Goal: Transaction & Acquisition: Purchase product/service

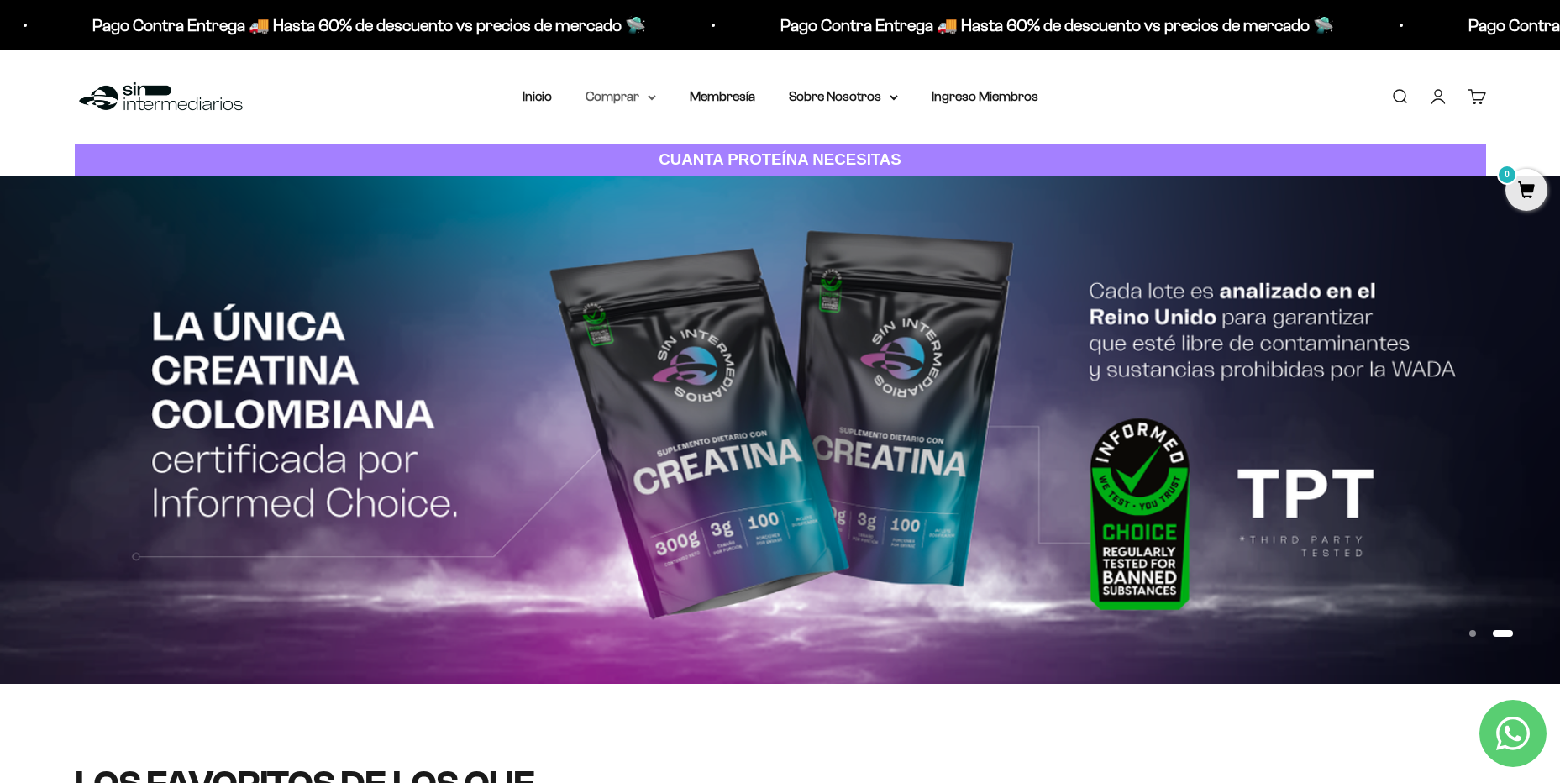
click at [606, 99] on summary "Comprar" at bounding box center [620, 97] width 71 height 22
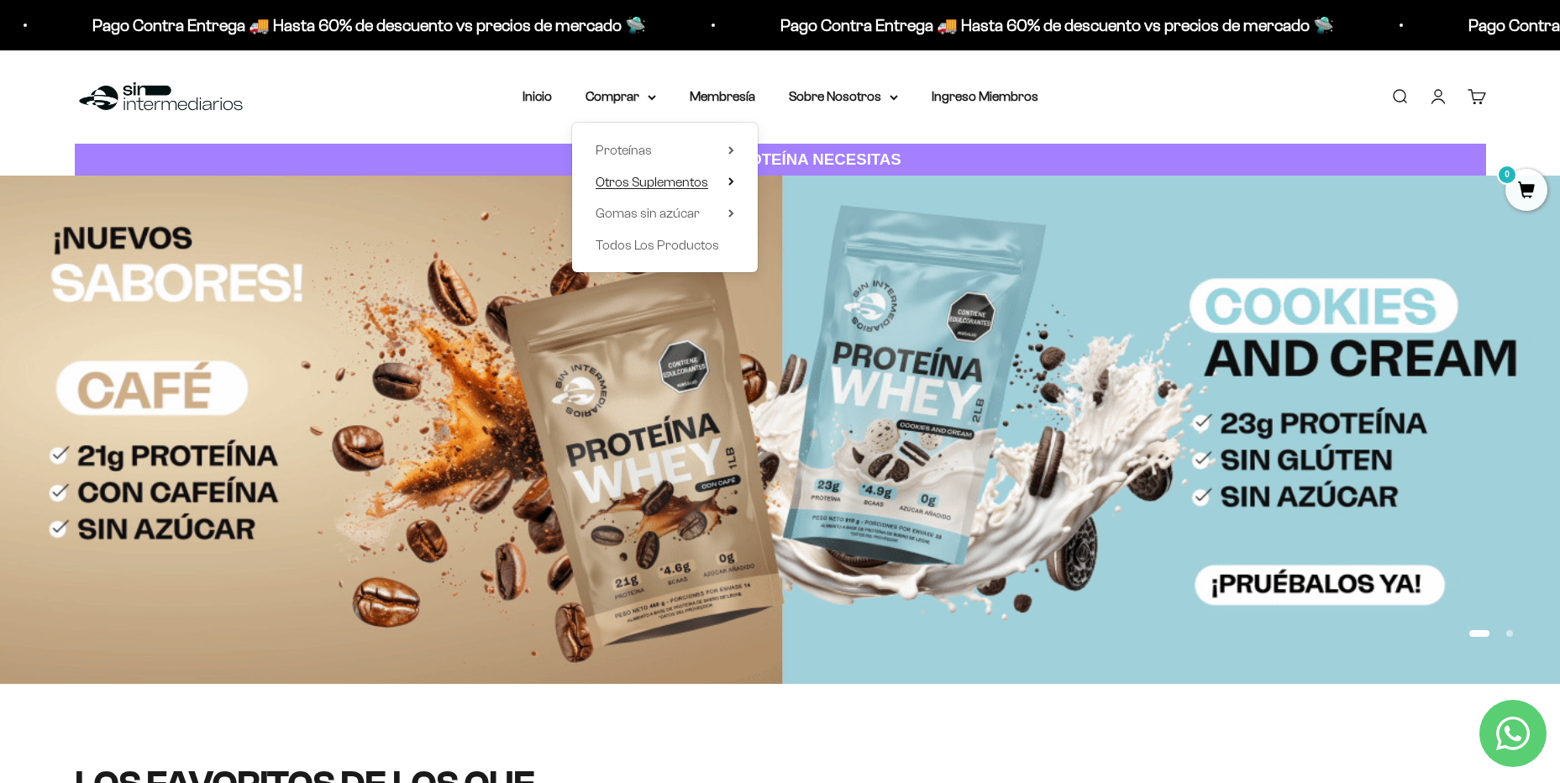
click at [624, 184] on span "Otros Suplementos" at bounding box center [651, 182] width 113 height 14
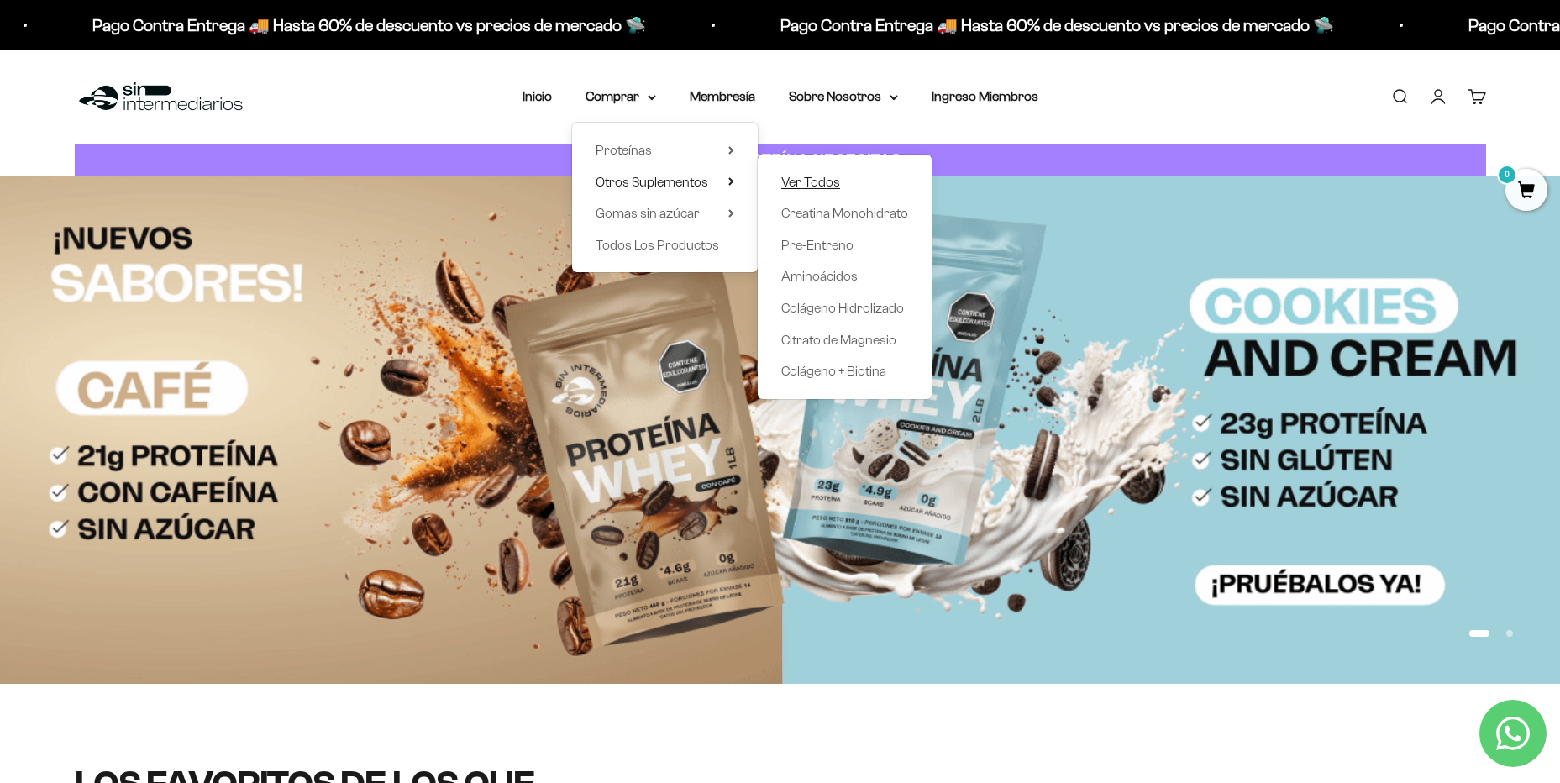
click at [781, 171] on span "Ver Todos" at bounding box center [810, 182] width 59 height 22
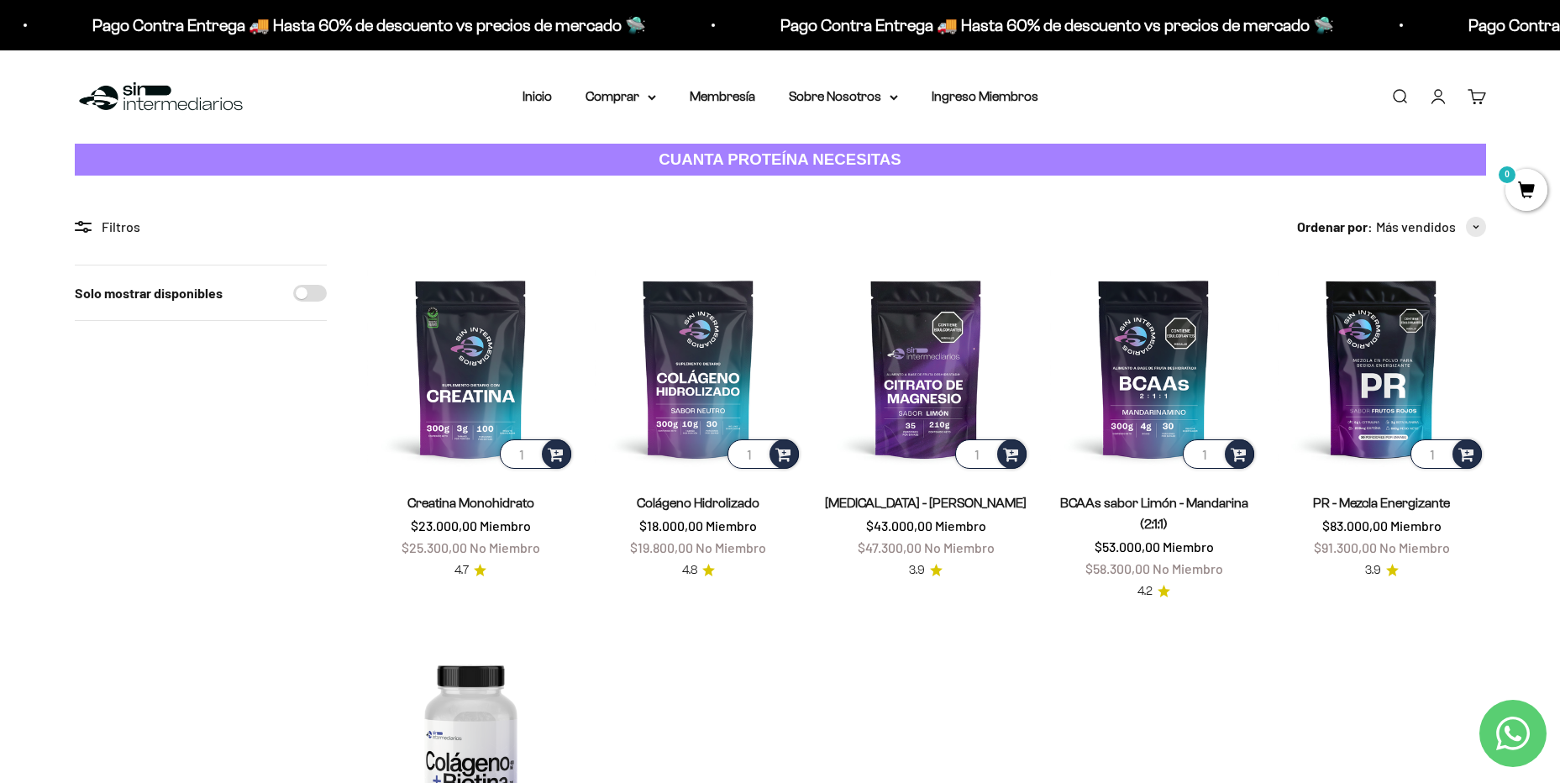
click at [1532, 191] on span "0" at bounding box center [1526, 190] width 42 height 42
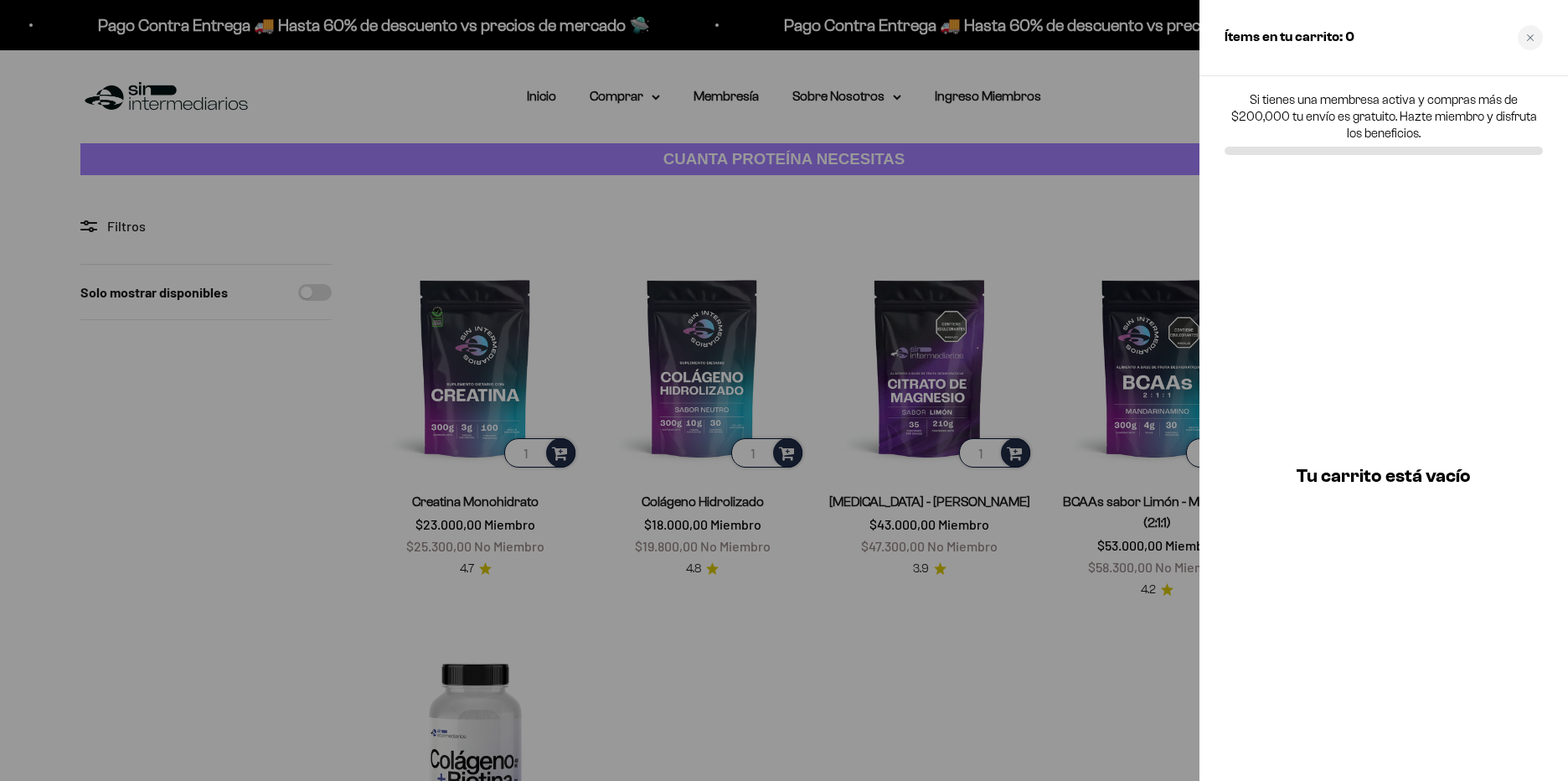
click at [1121, 114] on div at bounding box center [784, 390] width 1568 height 781
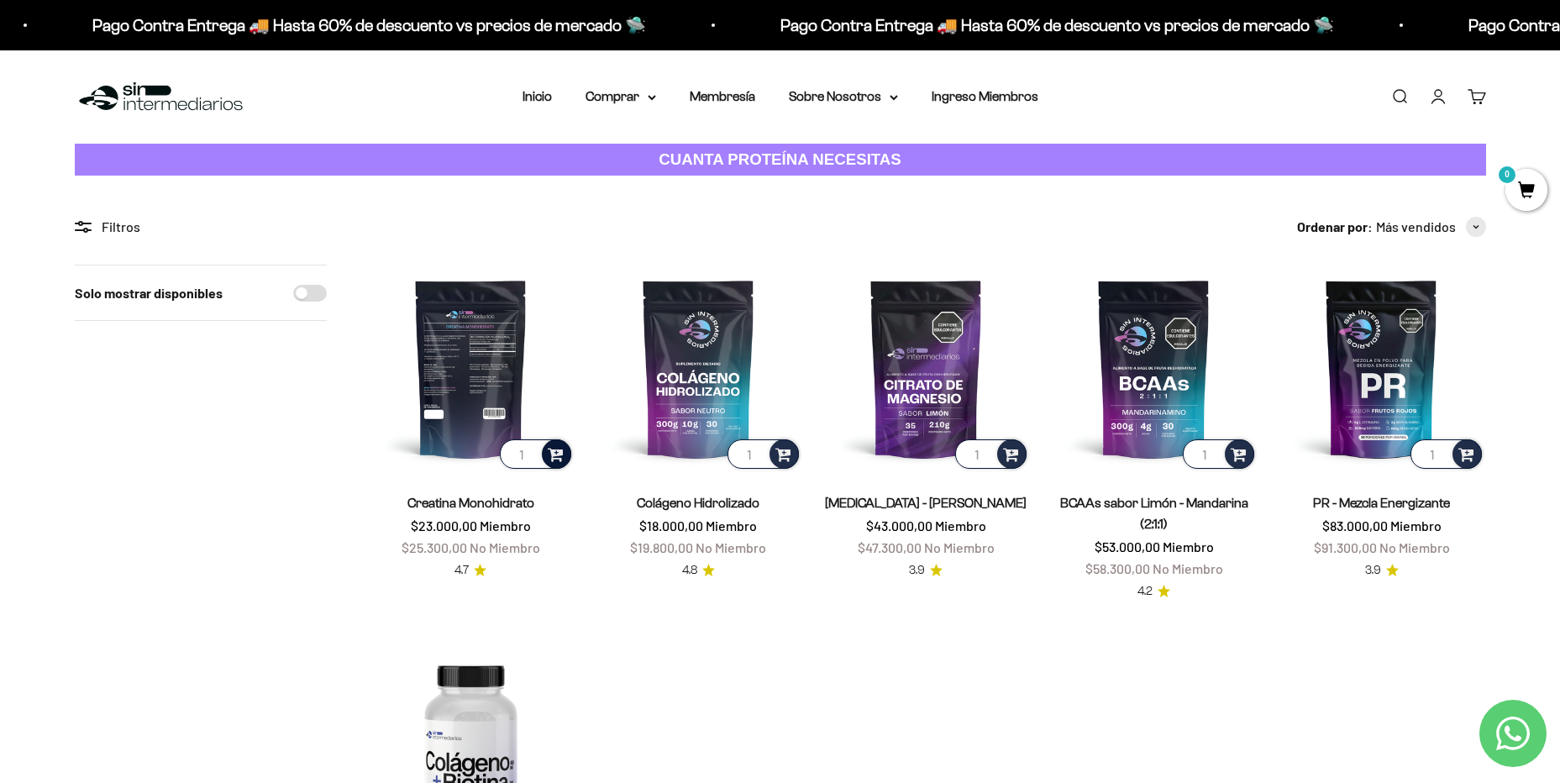
click at [556, 456] on span at bounding box center [556, 452] width 16 height 19
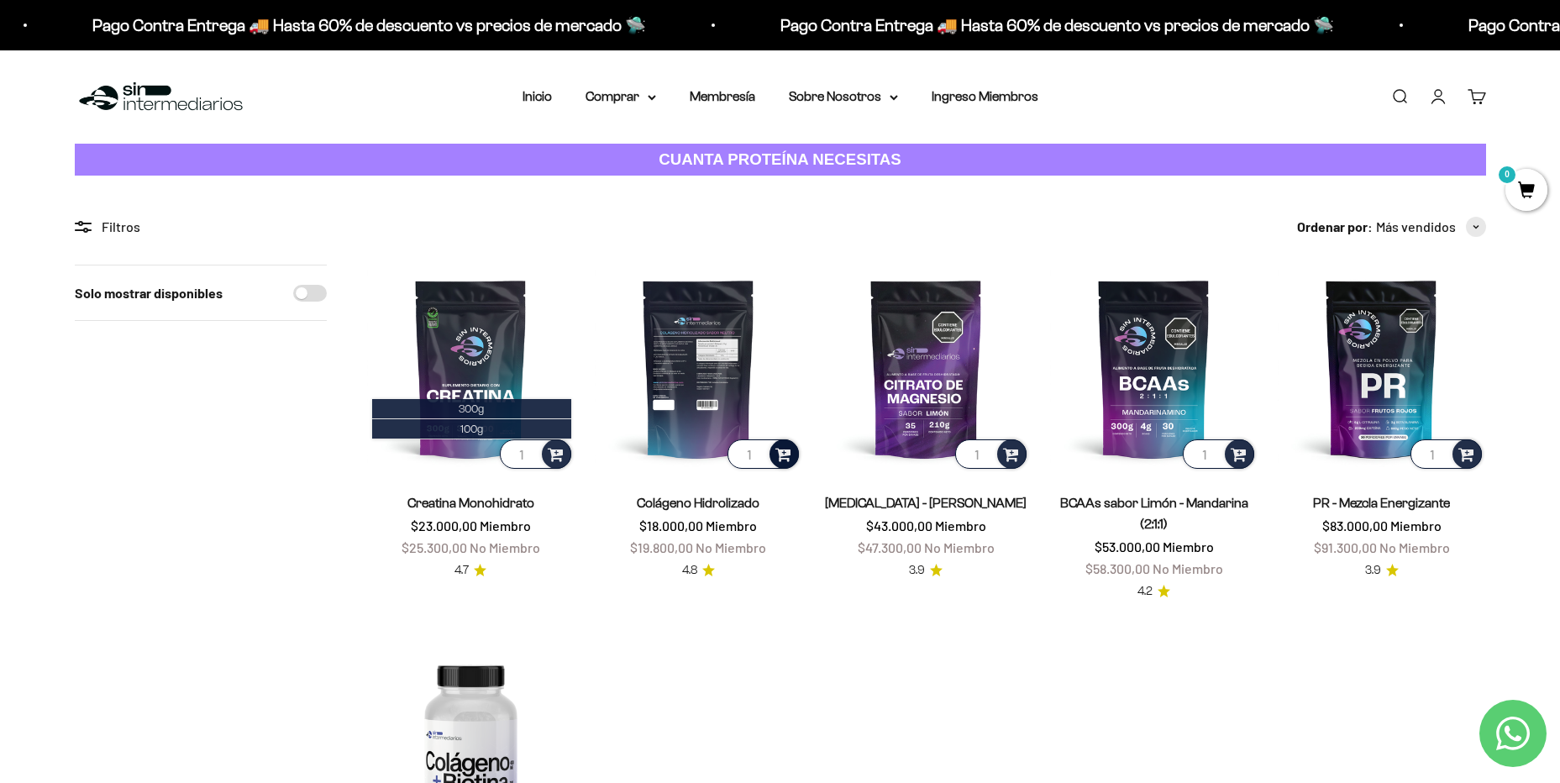
click at [780, 461] on span at bounding box center [783, 452] width 16 height 19
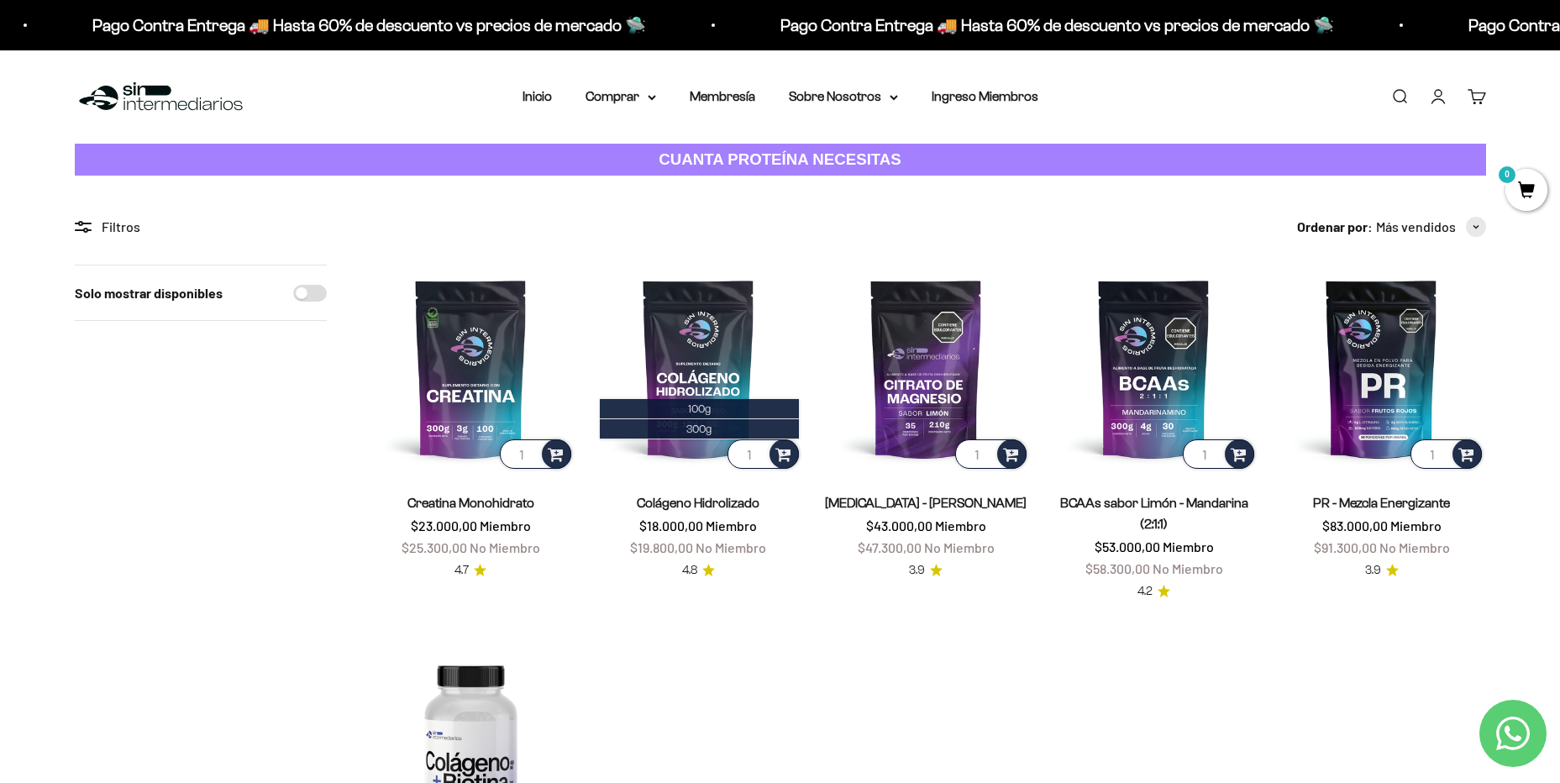
click at [590, 596] on product-list "1 Creatina Monohidrato $23.000,00 Miembro $25.300,00 No Miembro 4.7 1 100g 300g…" at bounding box center [926, 611] width 1119 height 693
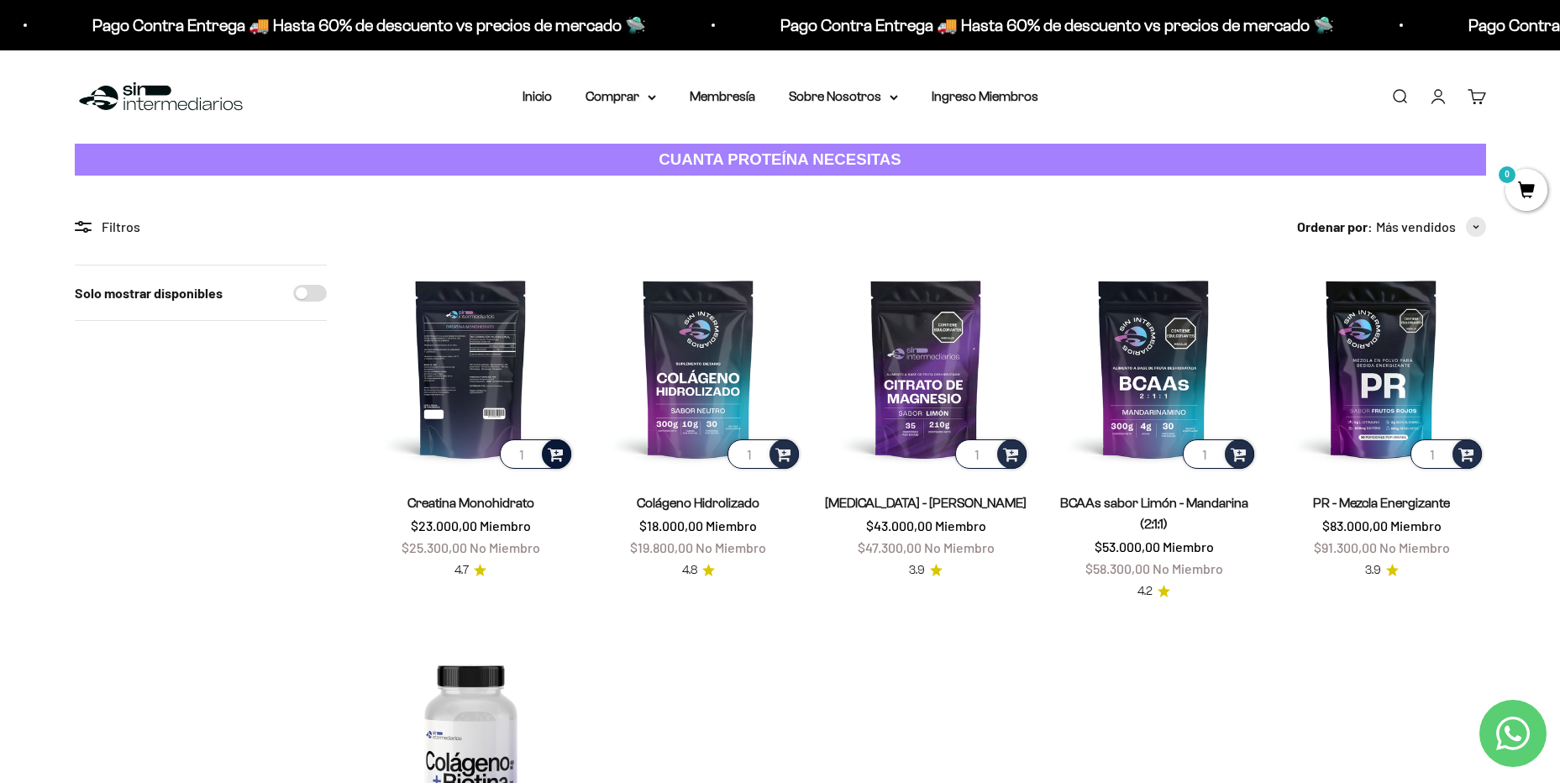
click at [554, 454] on span at bounding box center [556, 452] width 16 height 19
click at [553, 455] on span at bounding box center [556, 452] width 16 height 19
click at [515, 404] on li "300g" at bounding box center [471, 409] width 199 height 20
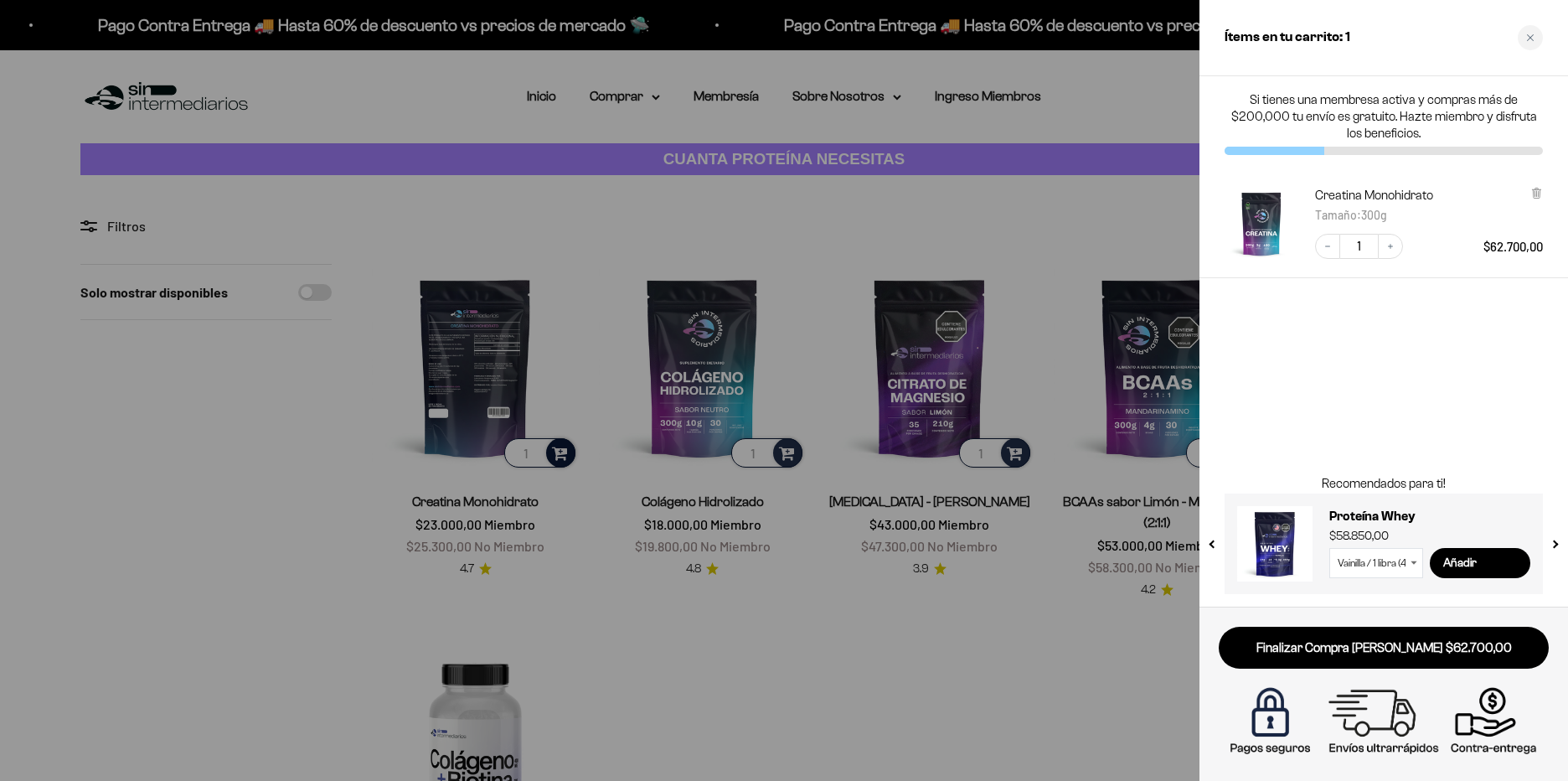
click at [564, 453] on div at bounding box center [784, 390] width 1568 height 781
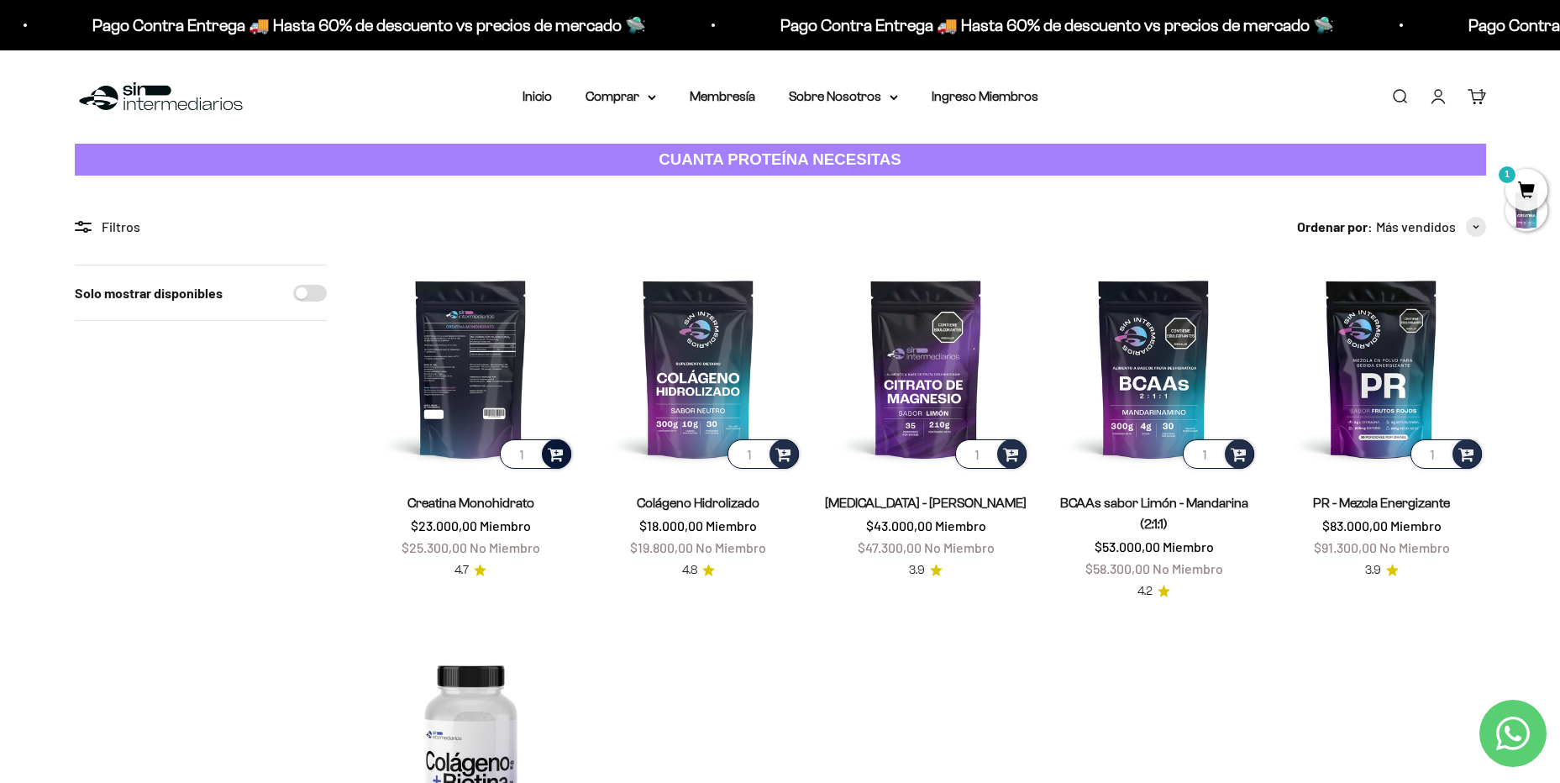
click at [559, 456] on span at bounding box center [556, 452] width 16 height 19
click at [485, 428] on li "100g" at bounding box center [471, 429] width 199 height 20
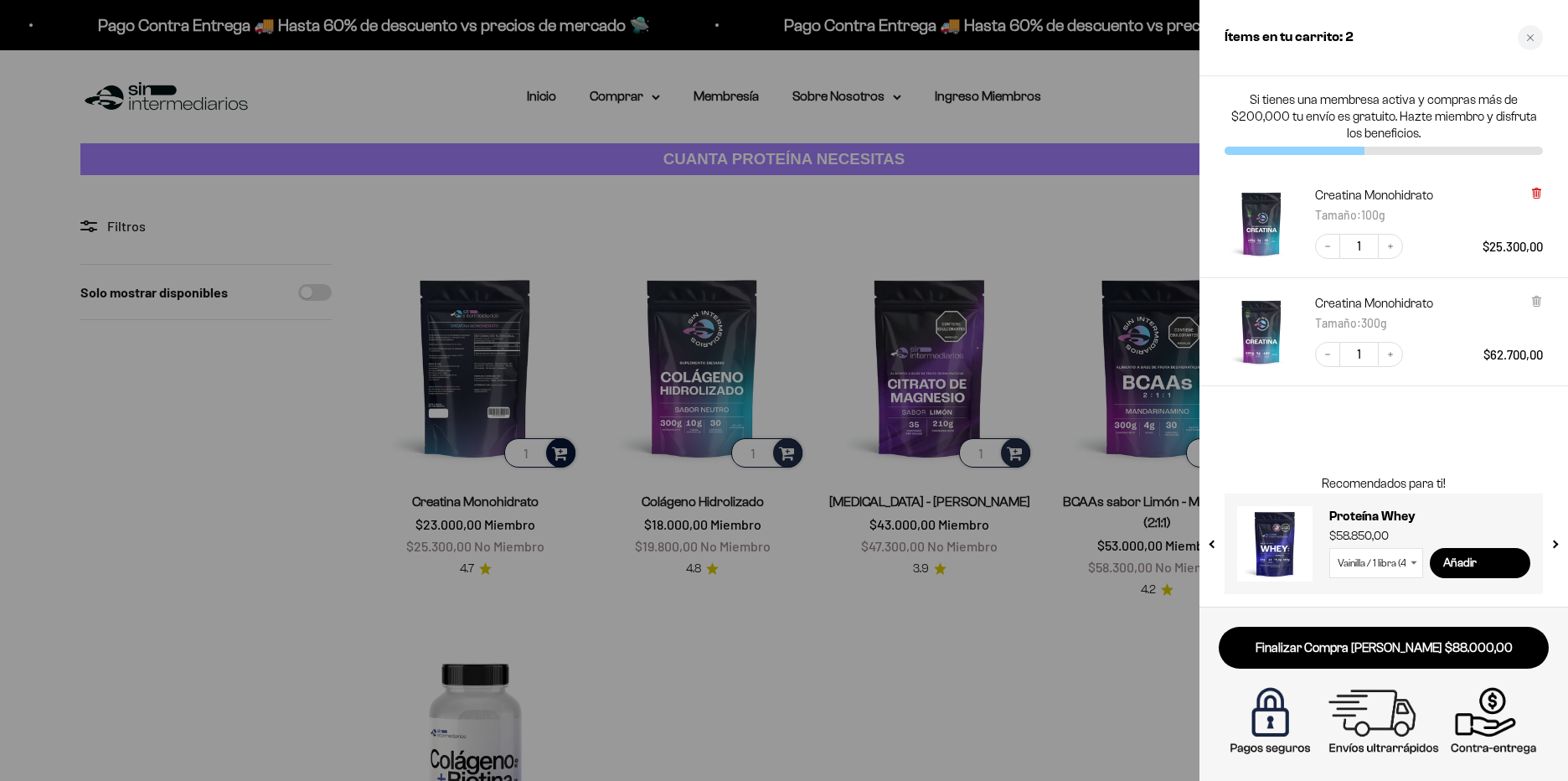
click at [1539, 195] on icon at bounding box center [1536, 194] width 7 height 8
click at [789, 457] on div at bounding box center [784, 390] width 1568 height 781
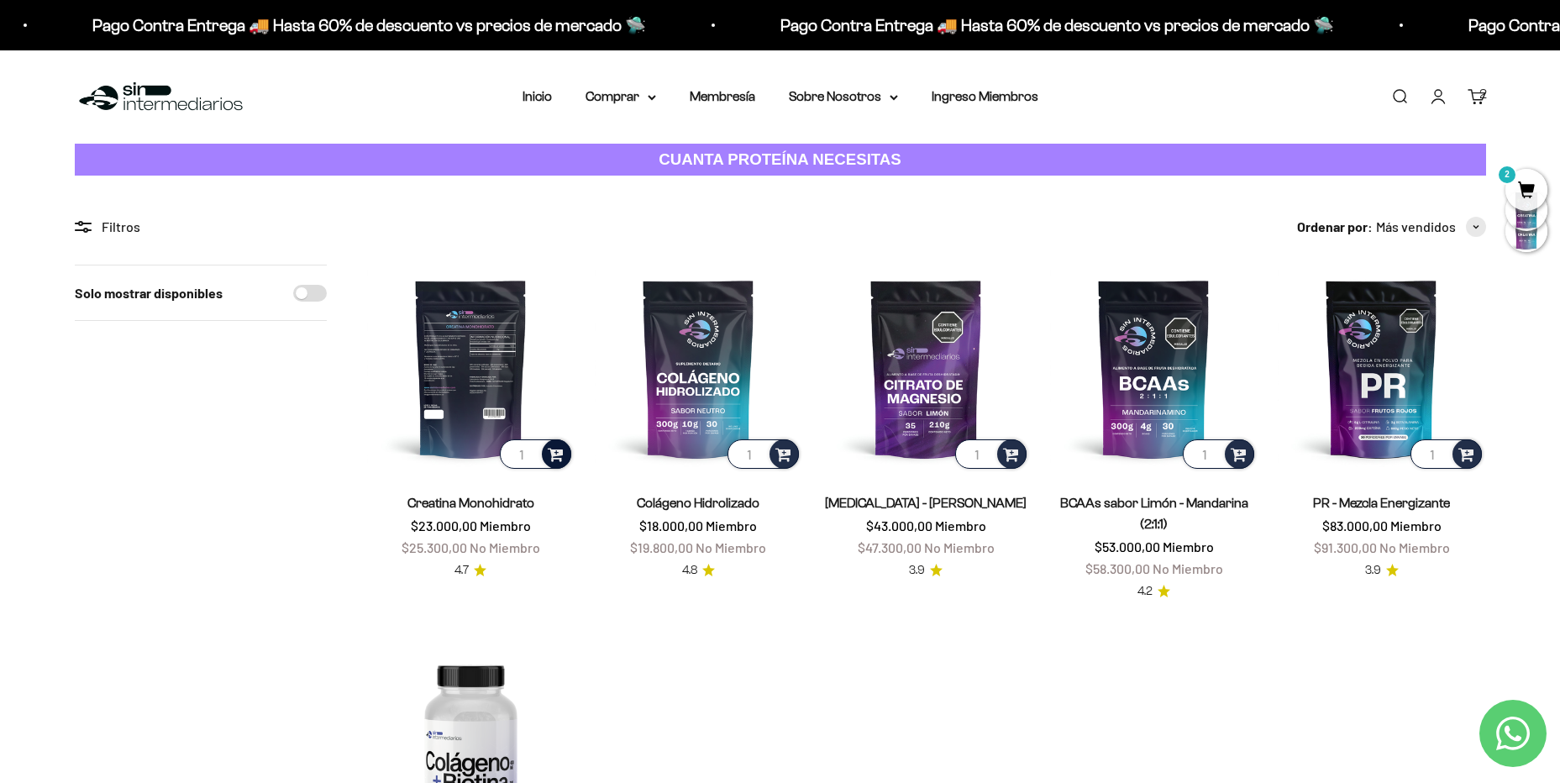
click at [791, 458] on div at bounding box center [783, 453] width 29 height 29
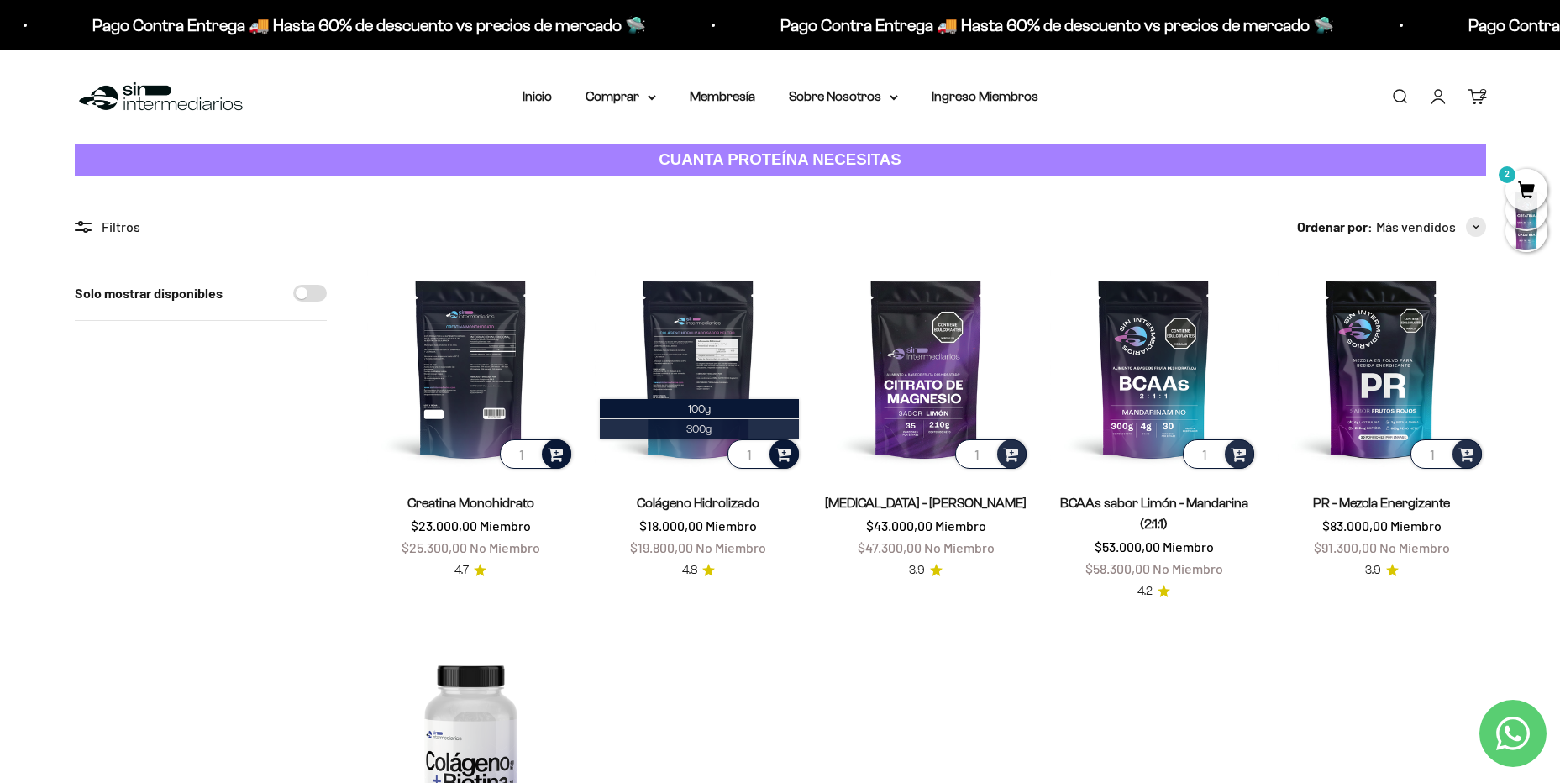
click at [730, 424] on li "300g" at bounding box center [699, 429] width 199 height 20
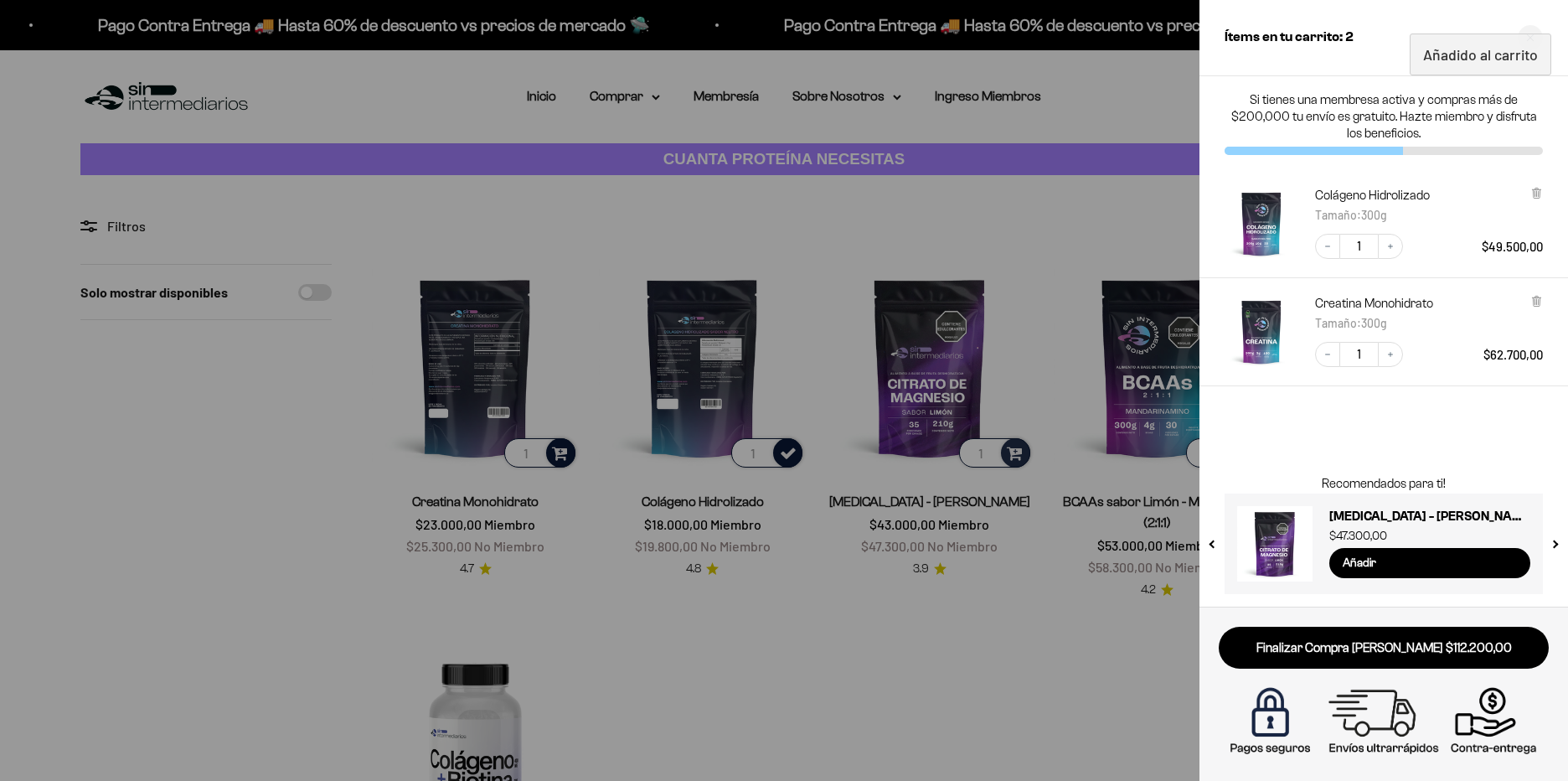
click at [788, 449] on div at bounding box center [784, 390] width 1568 height 781
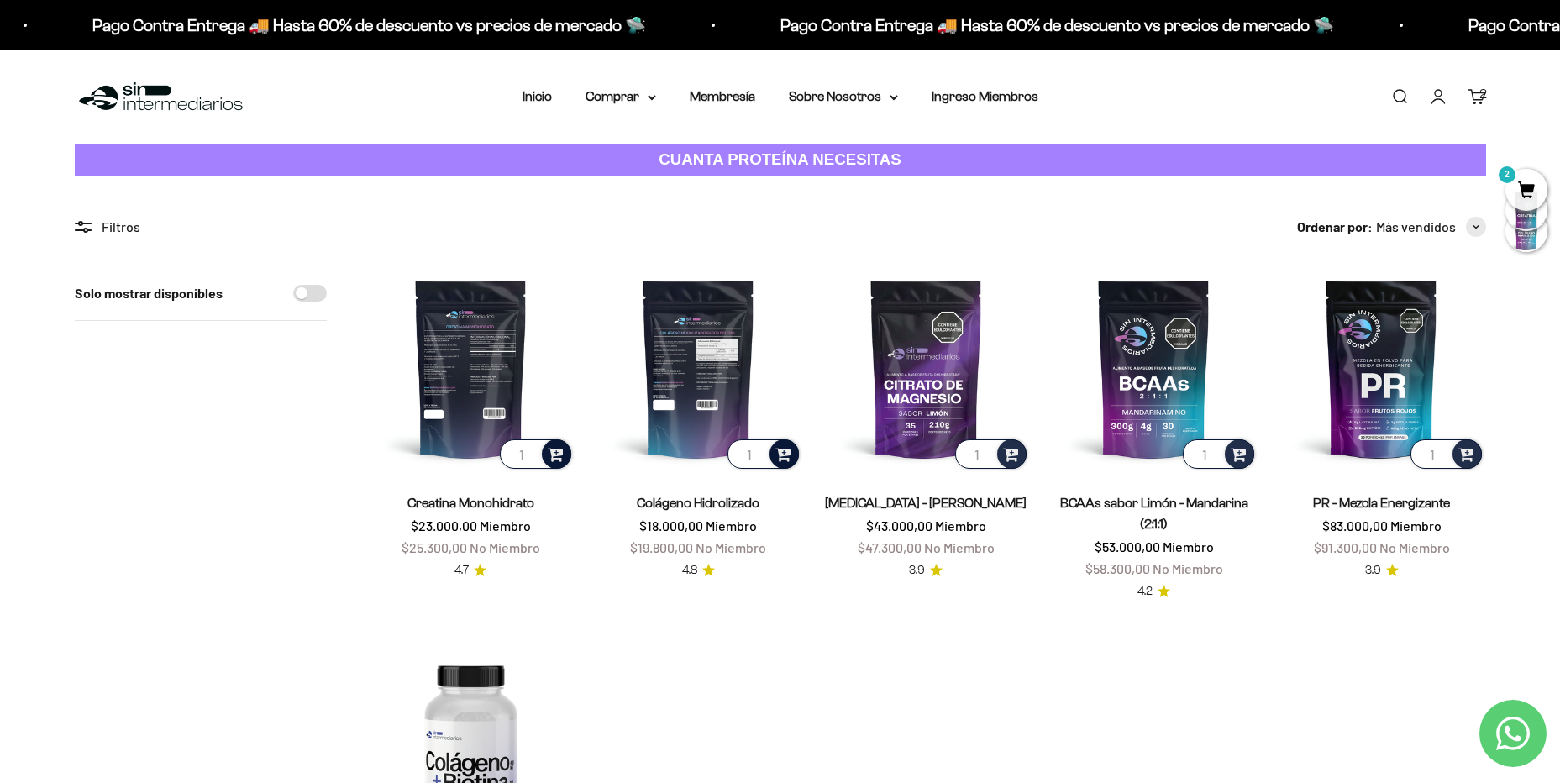
click at [790, 453] on span at bounding box center [783, 452] width 16 height 19
click at [733, 407] on li "100g" at bounding box center [699, 409] width 199 height 20
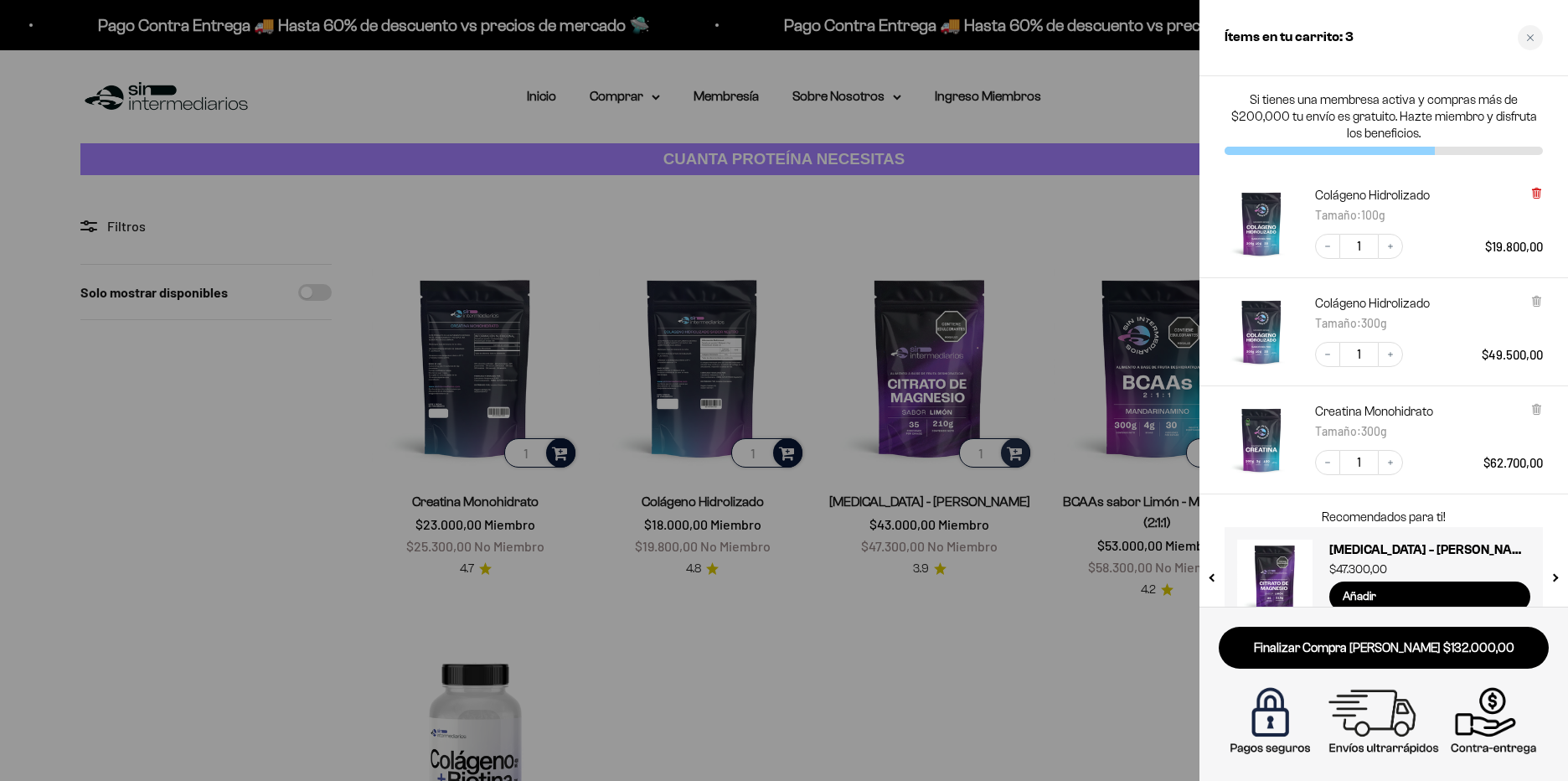
click at [1538, 190] on icon at bounding box center [1536, 192] width 3 height 8
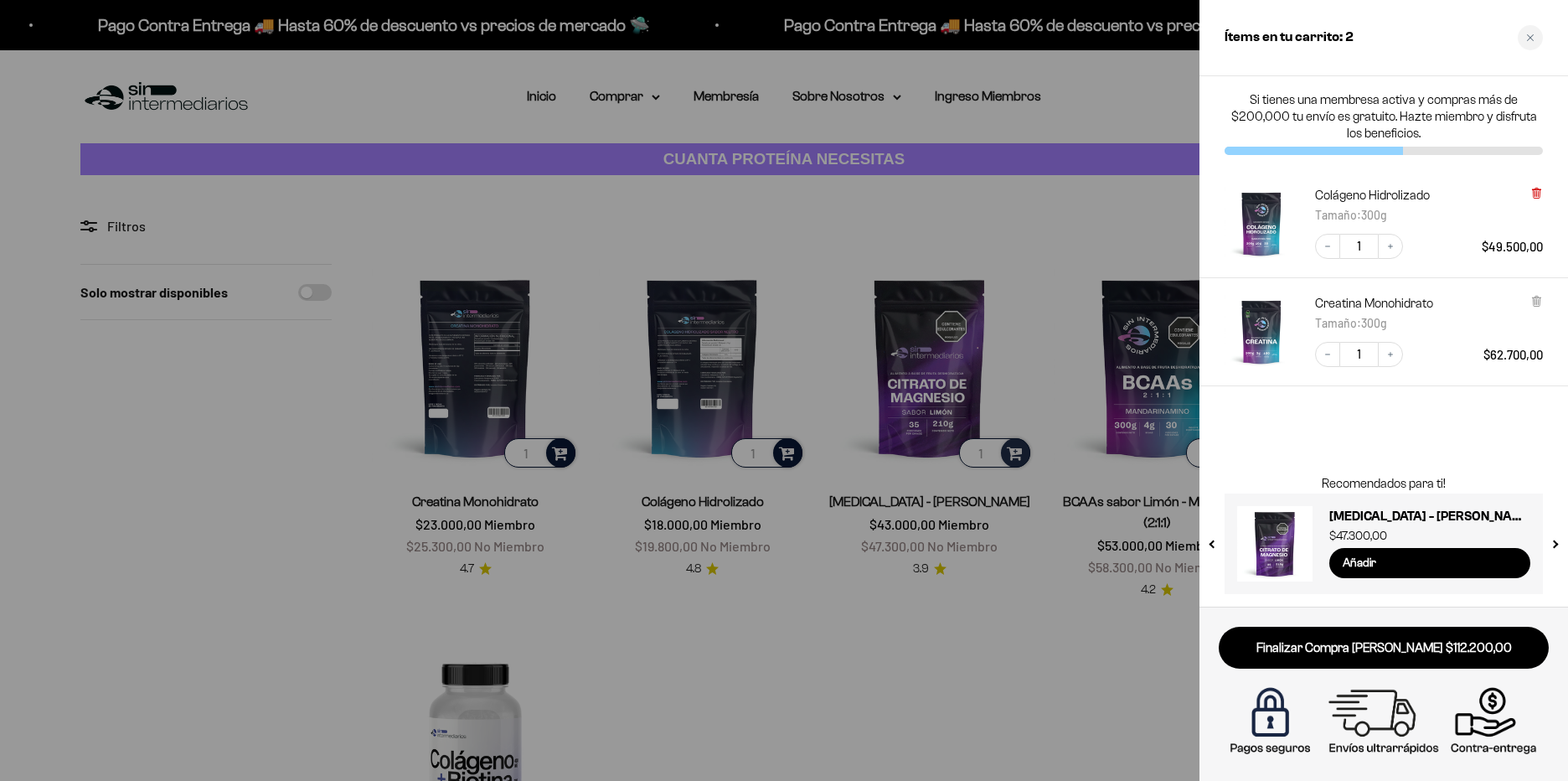
click at [1535, 195] on icon at bounding box center [1536, 194] width 7 height 8
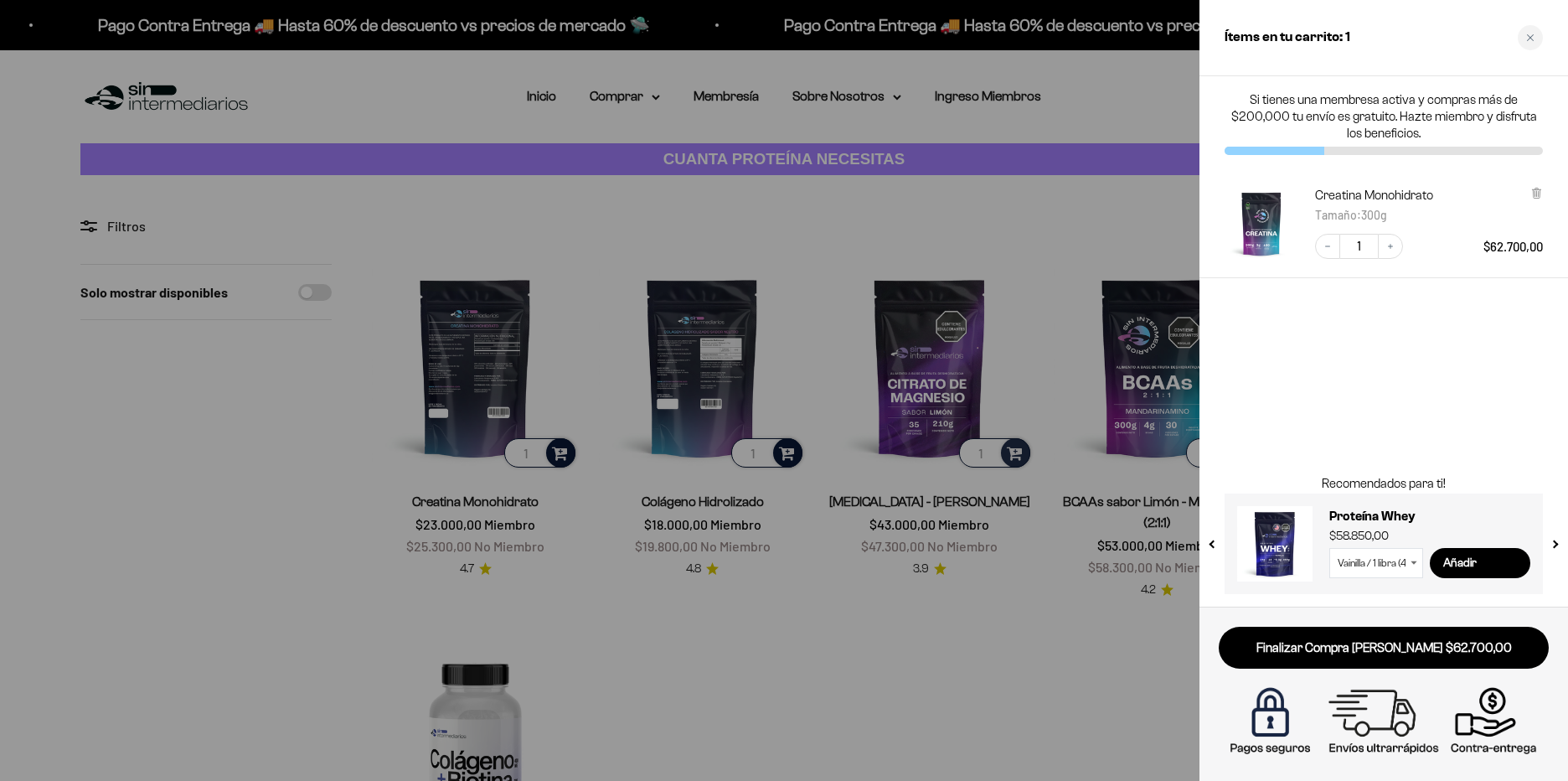
click at [1016, 453] on div at bounding box center [784, 390] width 1568 height 781
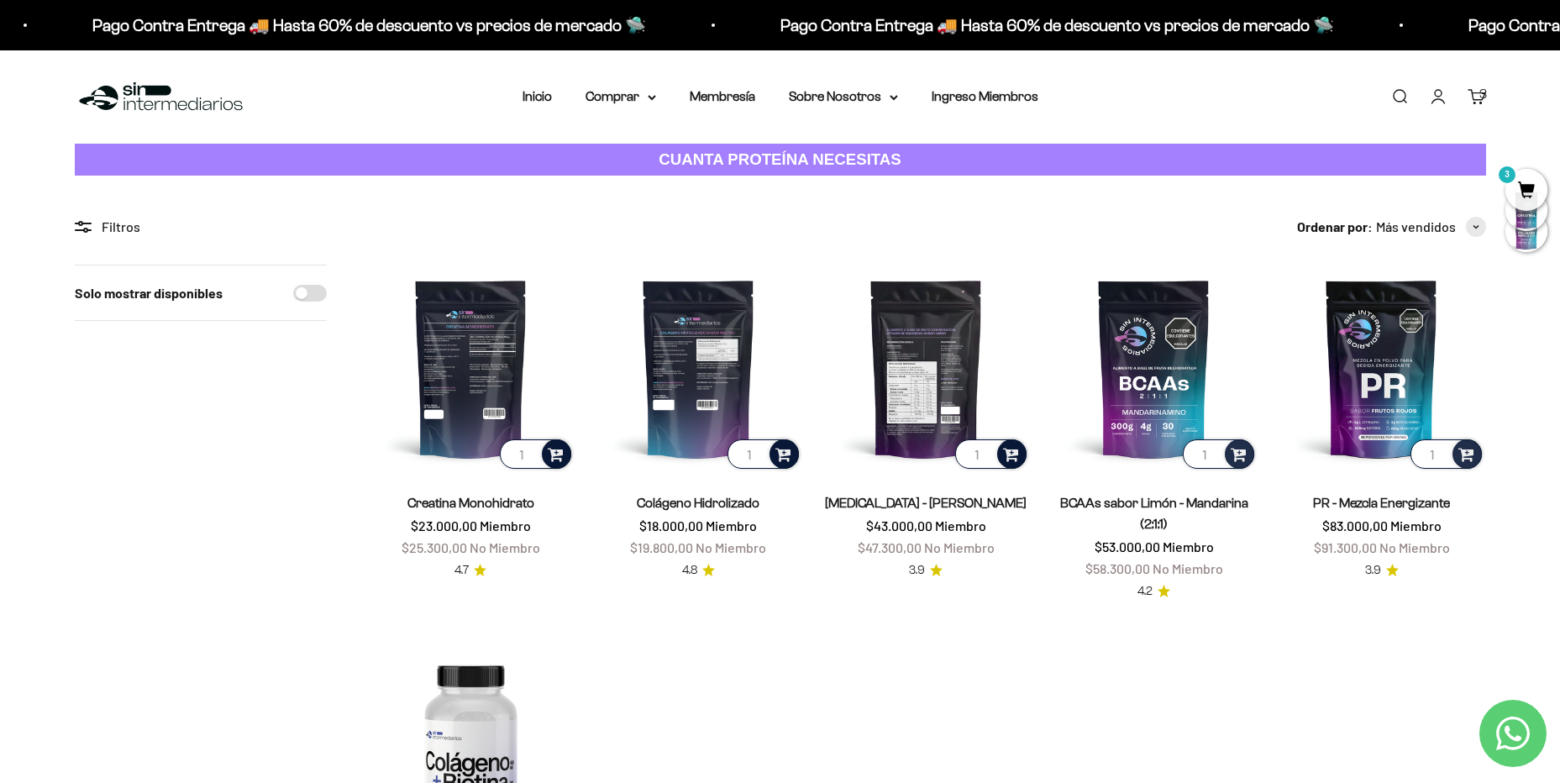
click at [1020, 457] on div at bounding box center [1011, 453] width 29 height 29
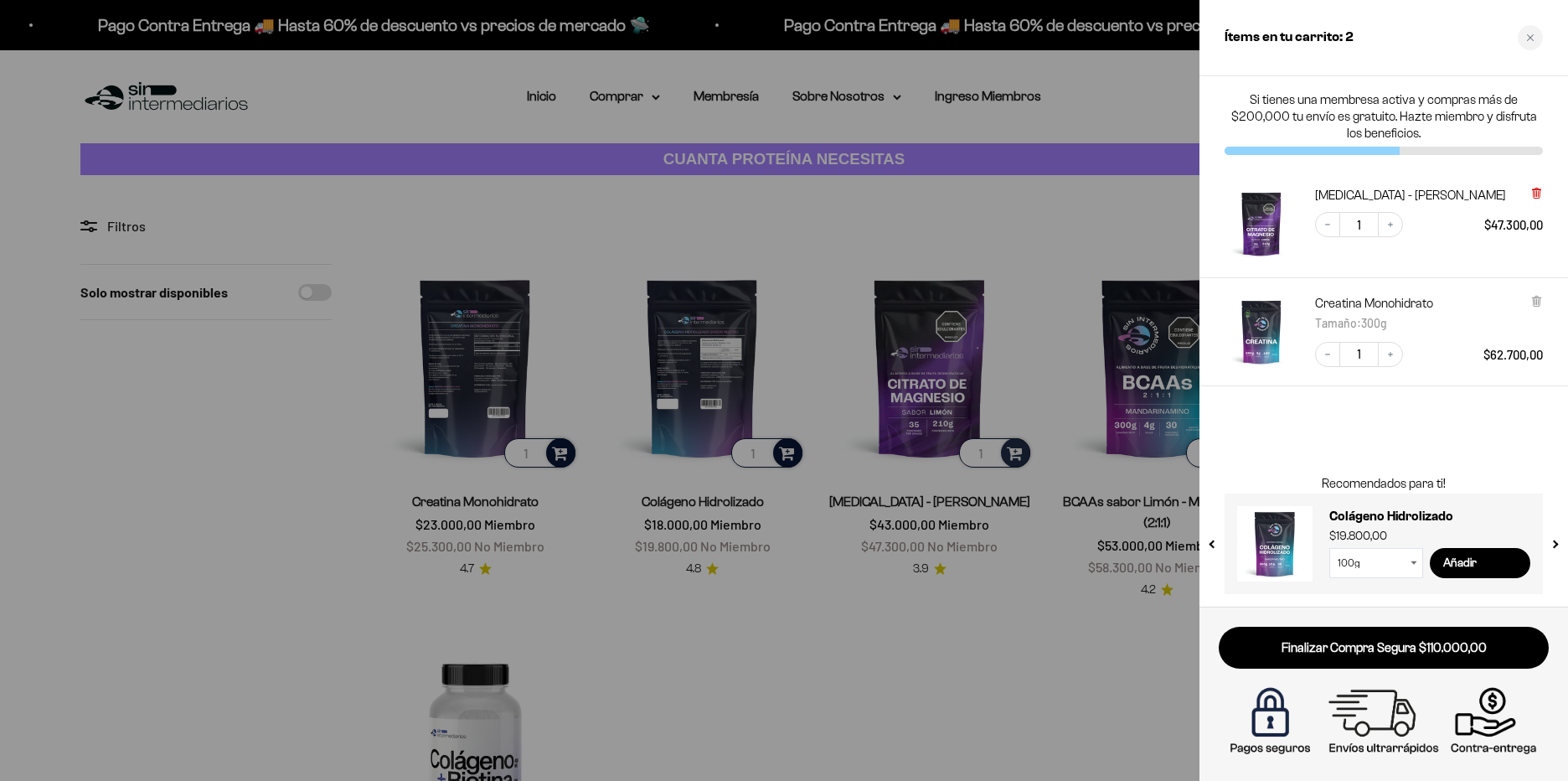
click at [1538, 196] on icon at bounding box center [1536, 192] width 3 height 8
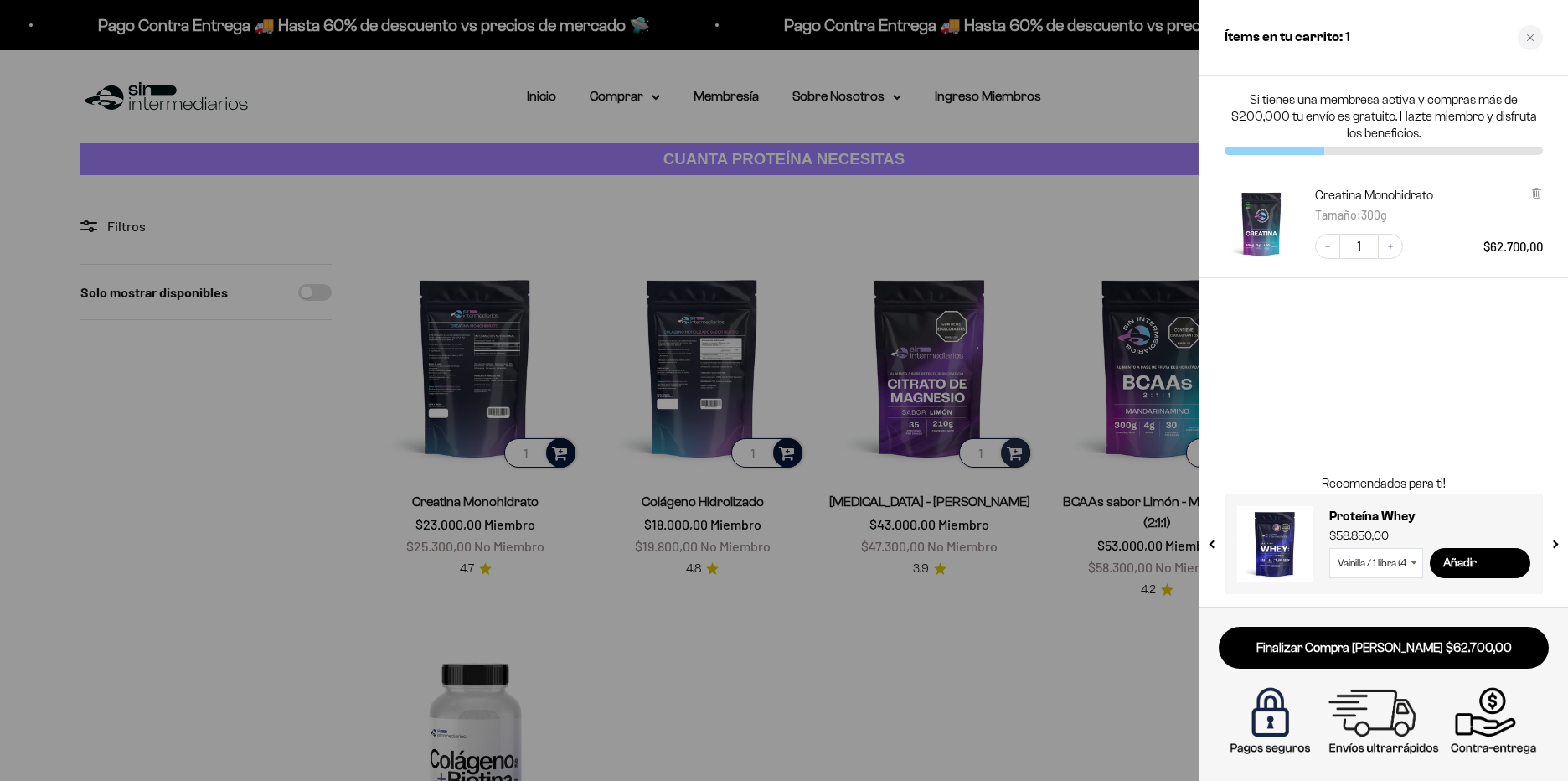
click at [1459, 390] on div "Si tienes una membresa activa y compras más de $200,000 tu envío es gratuito. H…" at bounding box center [1384, 341] width 369 height 531
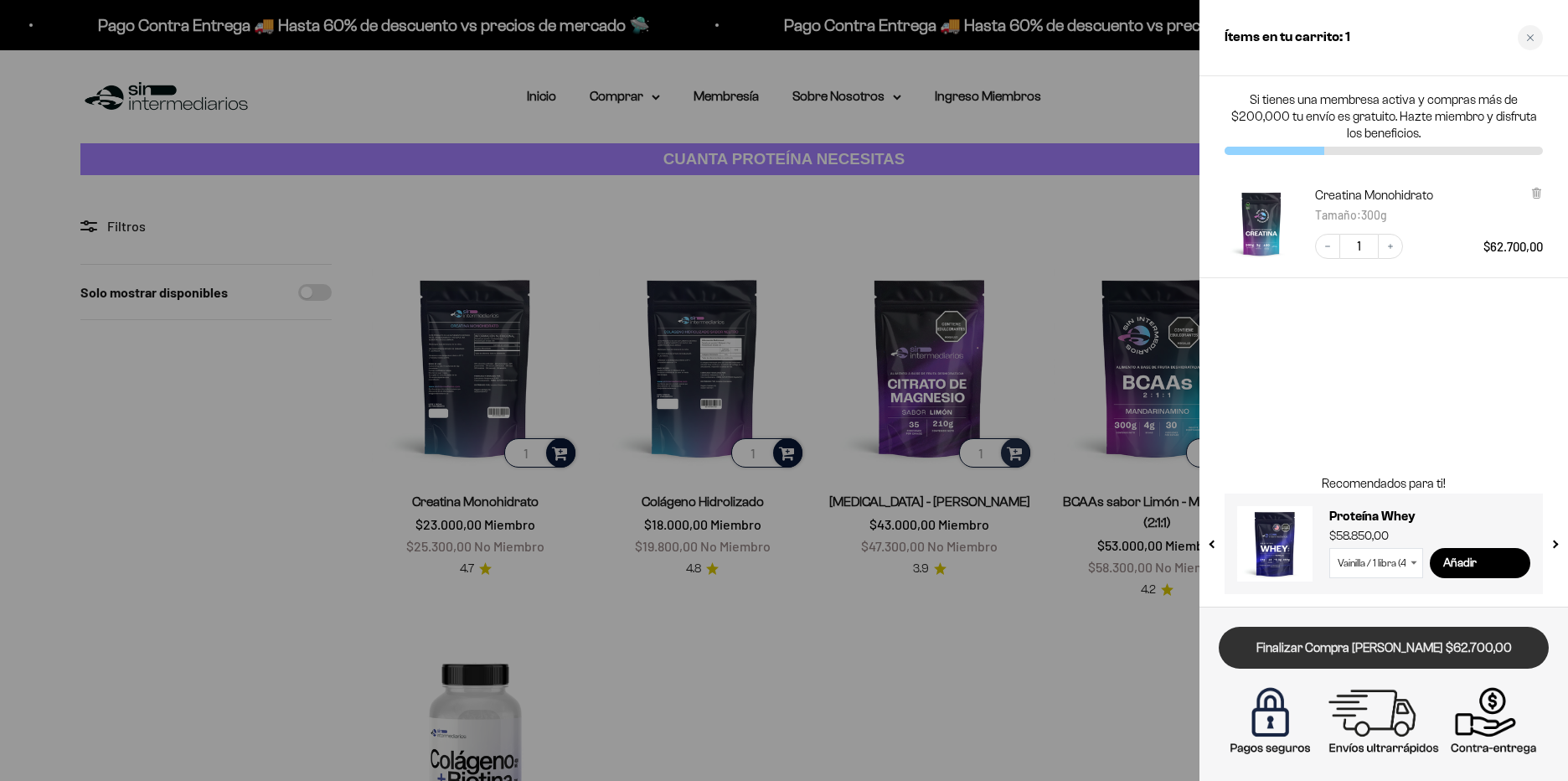
click at [1411, 654] on link "Finalizar Compra Segura $62.700,00" at bounding box center [1383, 647] width 330 height 43
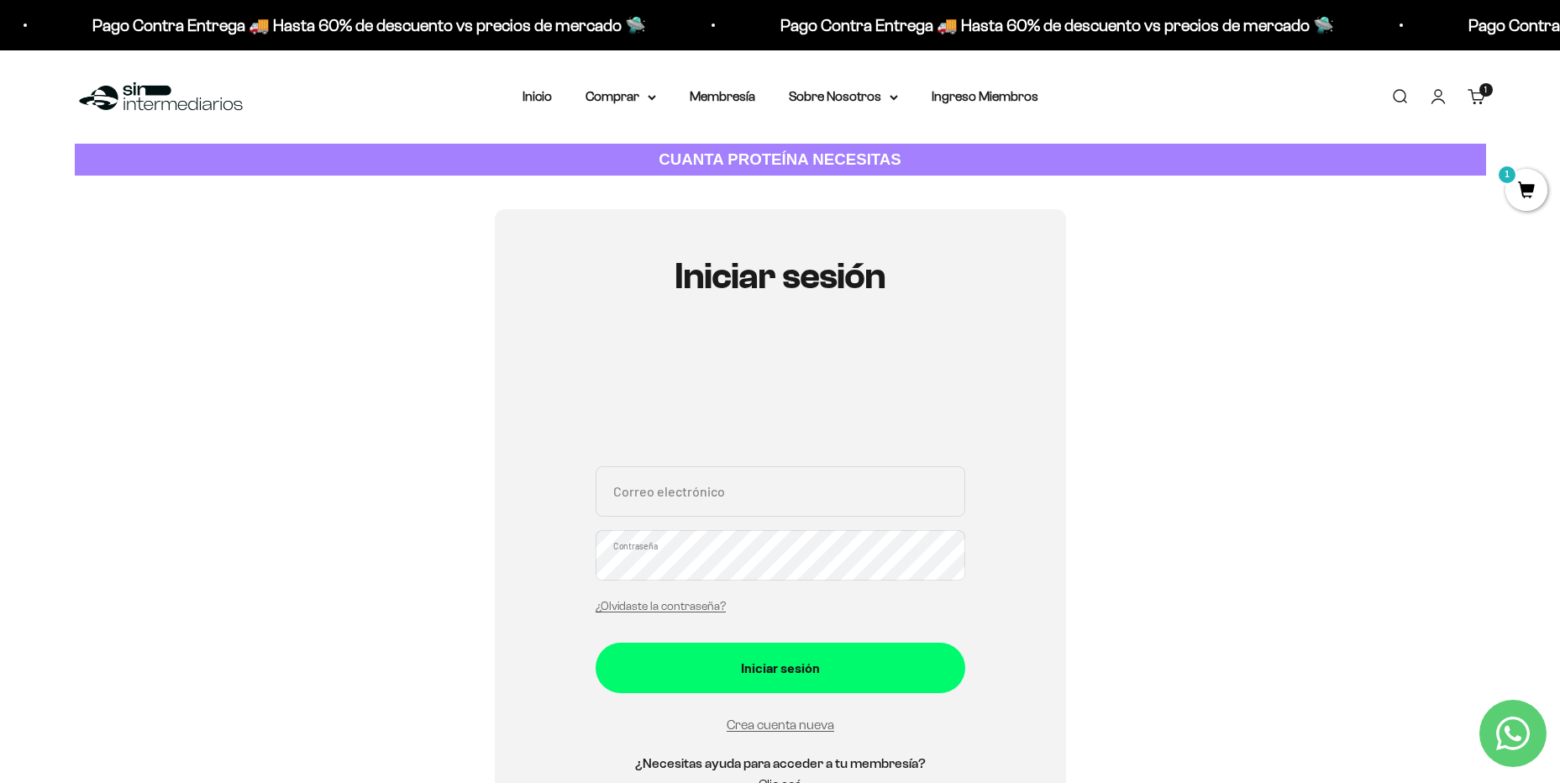
scroll to position [84, 0]
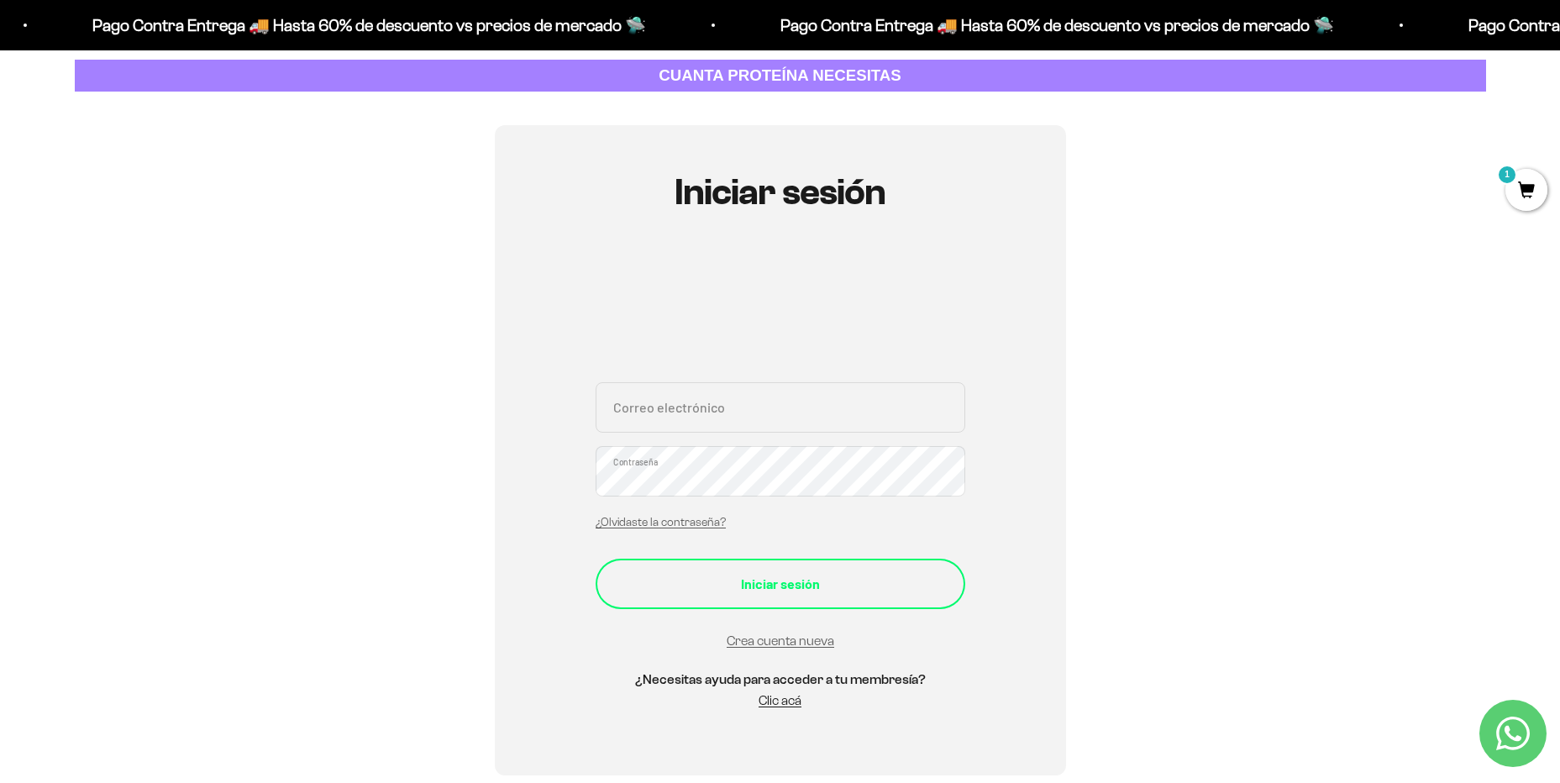
type input "johannita2609@gmail.com"
click at [811, 587] on div "Iniciar sesión" at bounding box center [780, 584] width 302 height 22
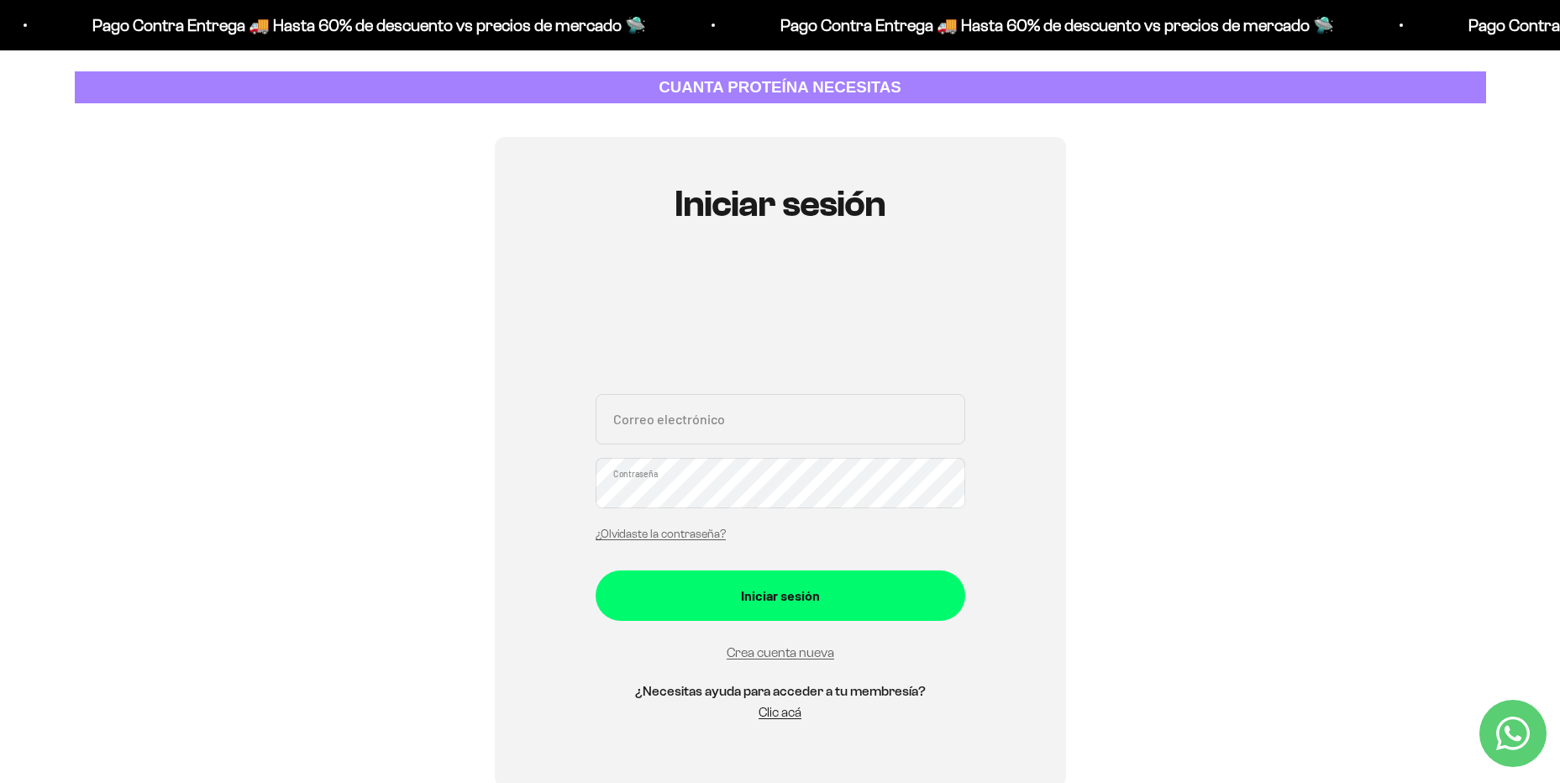
scroll to position [168, 0]
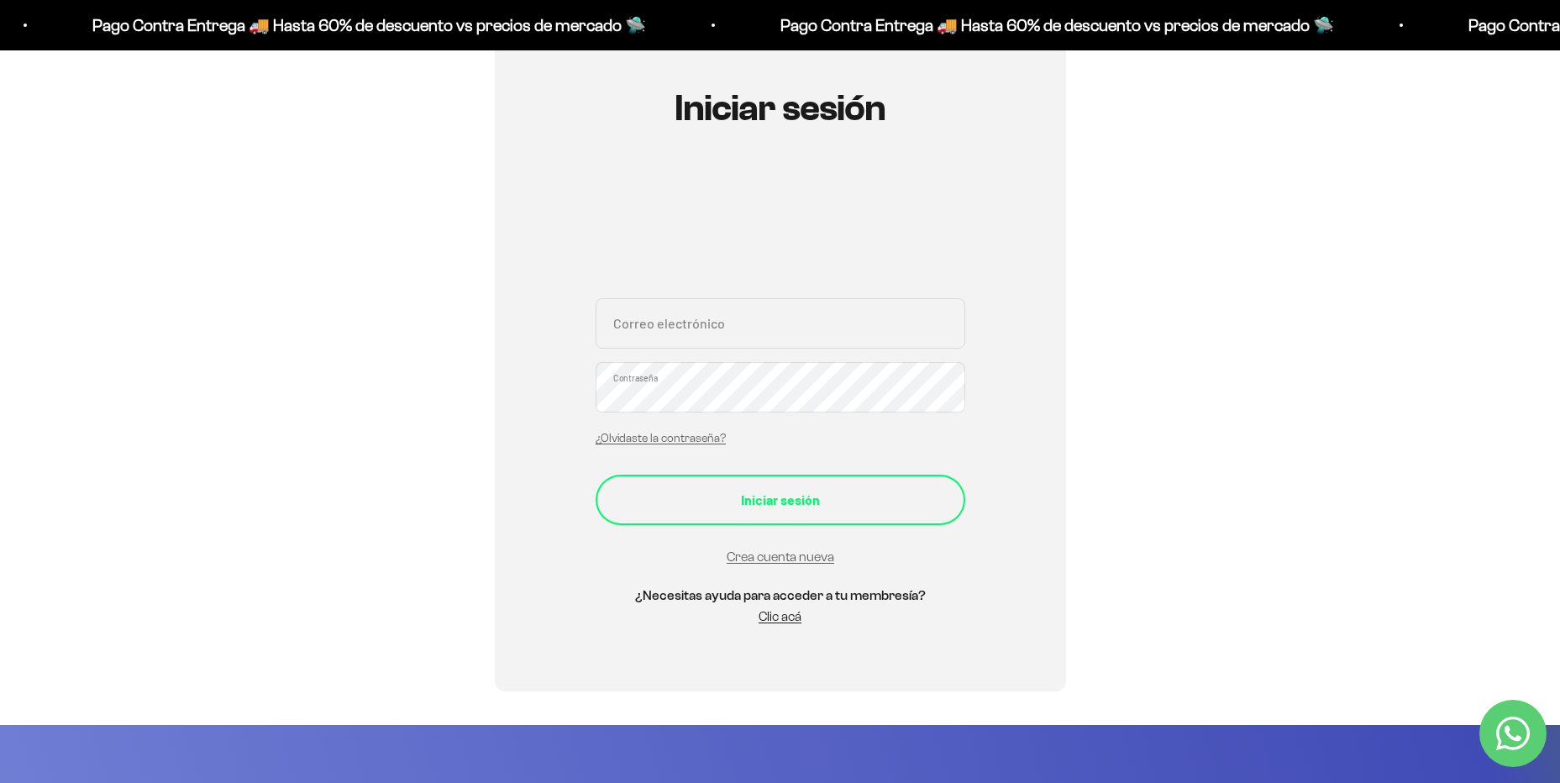
type input "johannita2609@gmail.com"
click at [784, 492] on div "Iniciar sesión" at bounding box center [780, 500] width 302 height 22
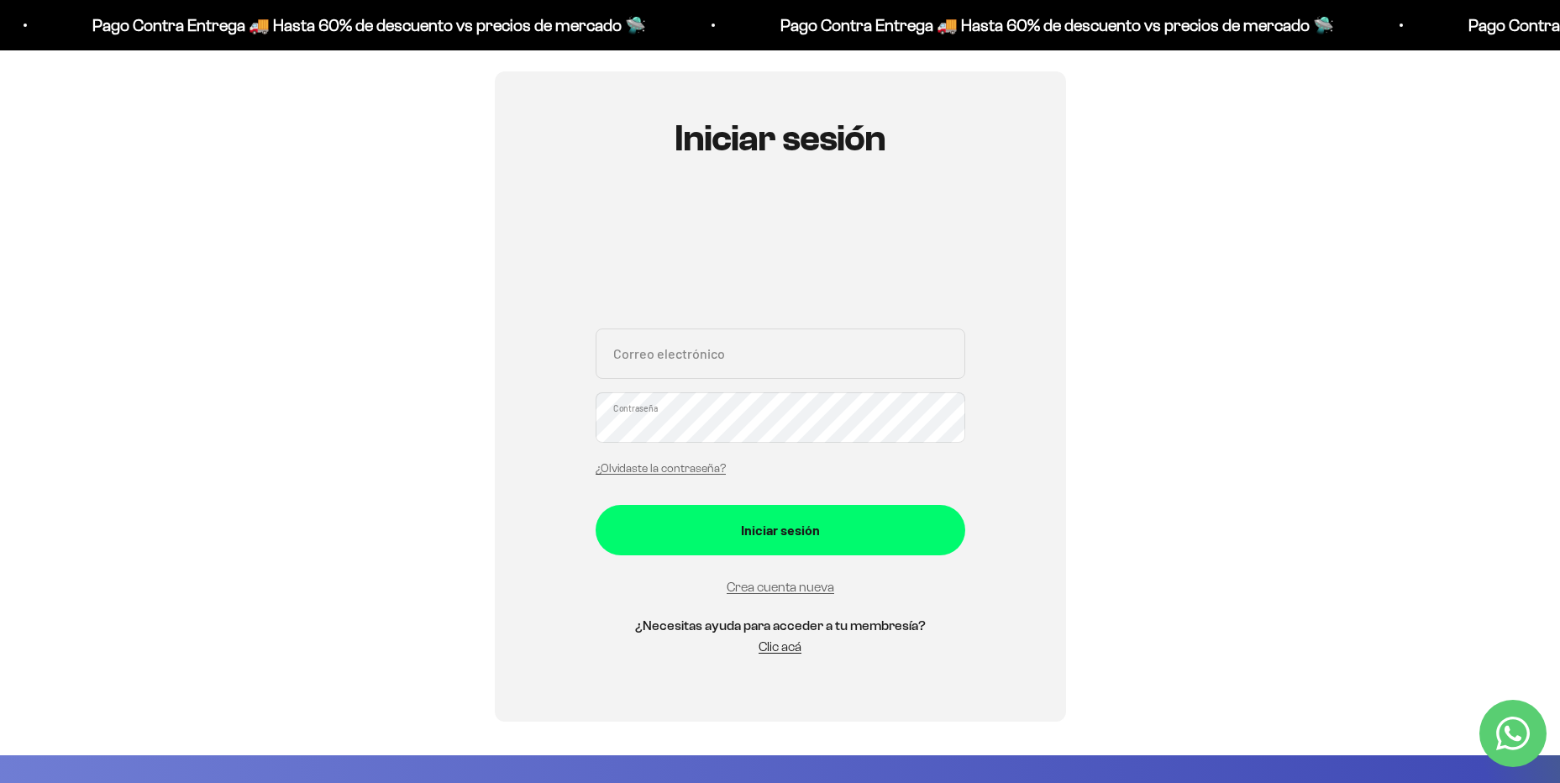
scroll to position [168, 0]
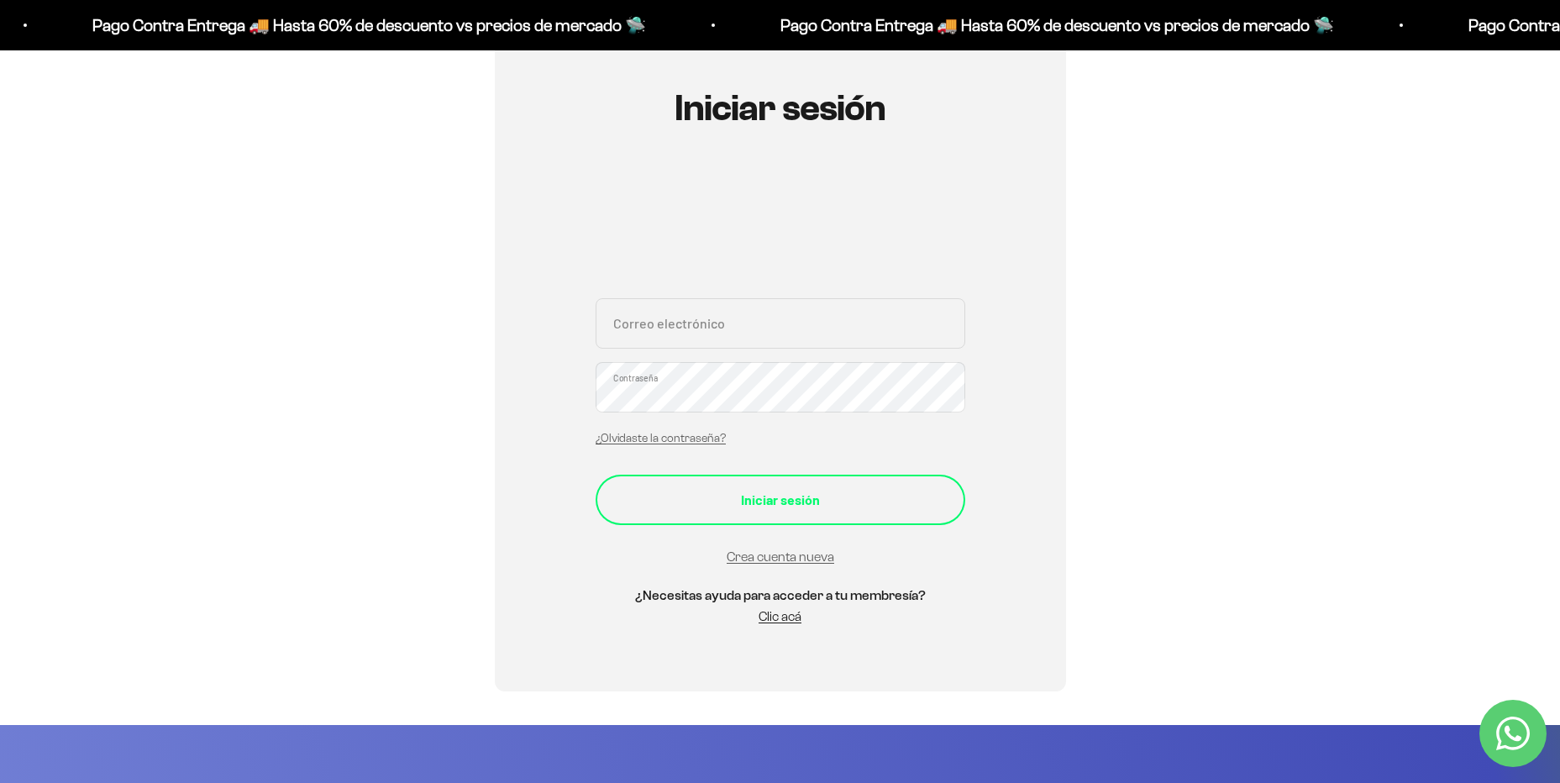
type input "johannita2609@gmail.com"
click at [789, 490] on div "Iniciar sesión" at bounding box center [780, 500] width 302 height 22
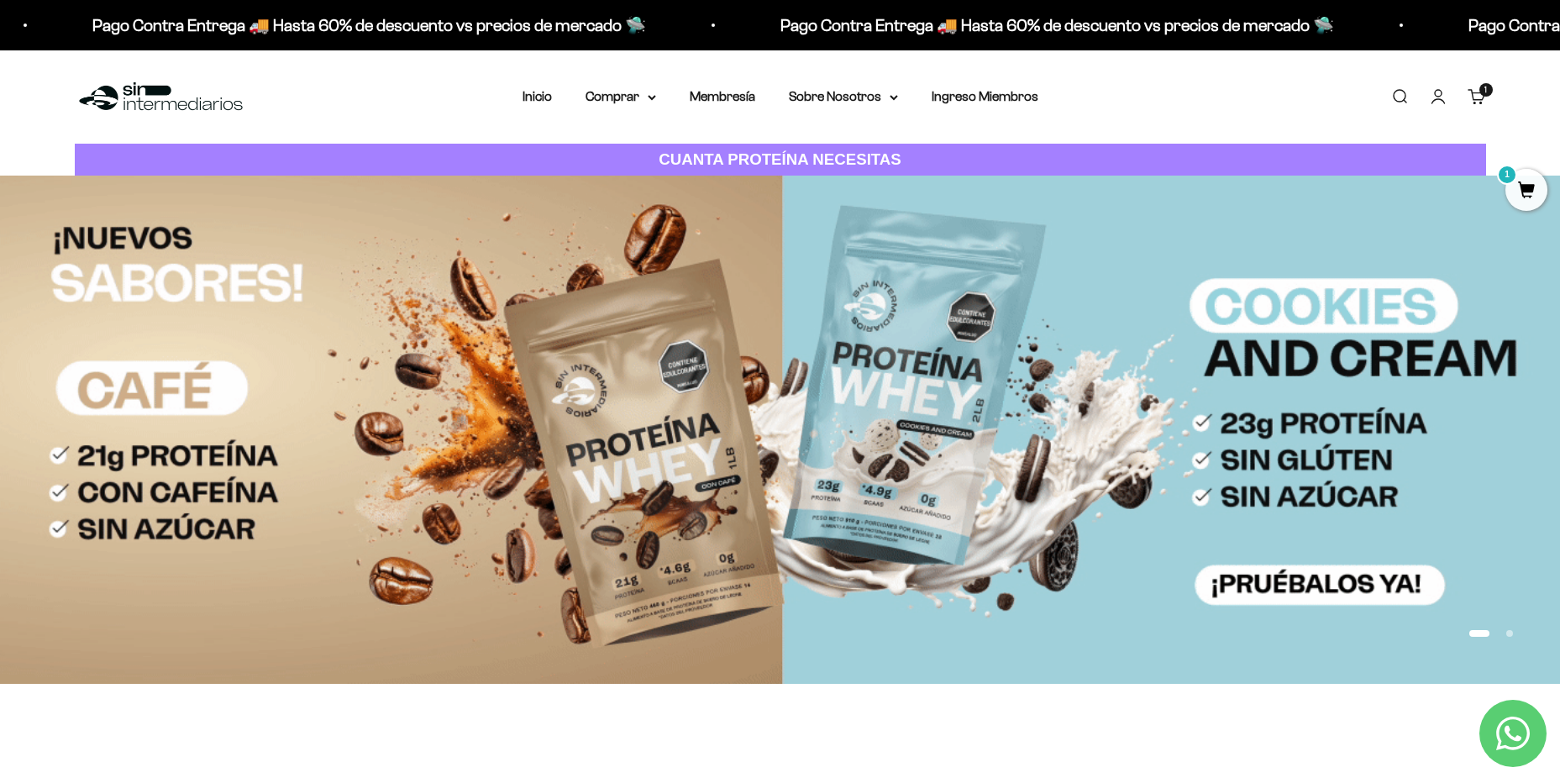
click at [1523, 185] on span "1" at bounding box center [1526, 190] width 42 height 42
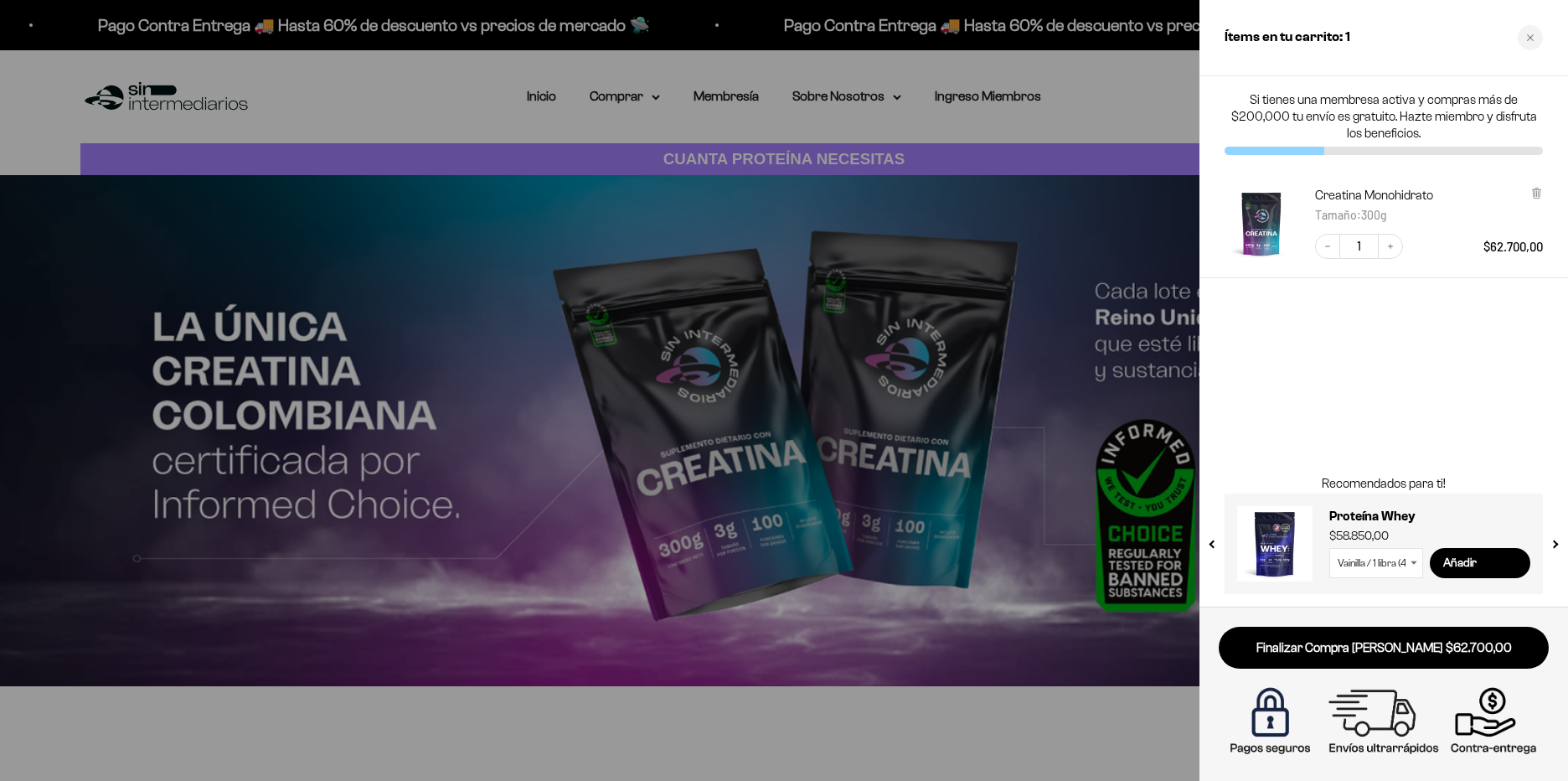
click at [1062, 401] on div at bounding box center [784, 390] width 1568 height 781
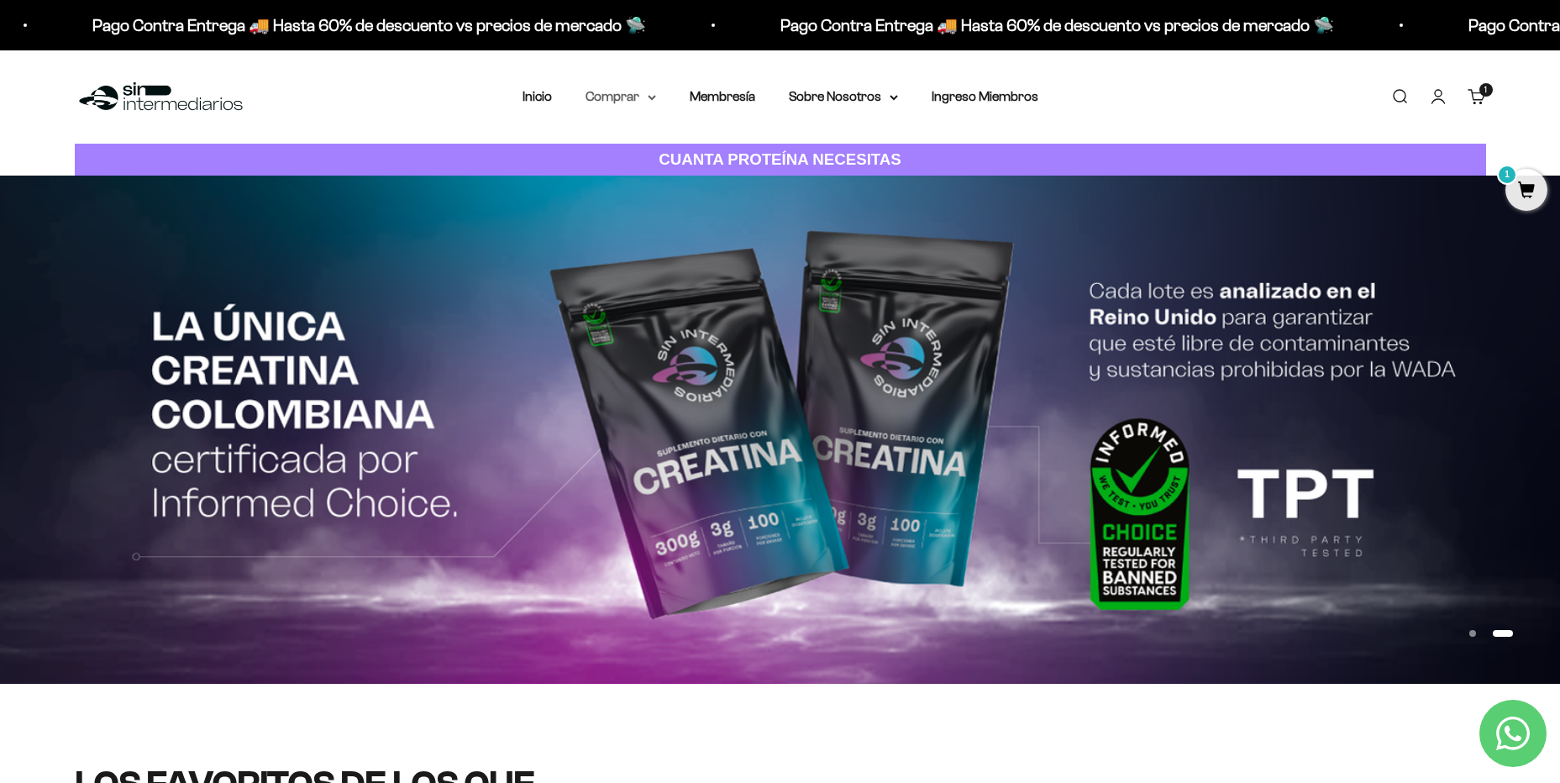
click at [627, 96] on summary "Comprar" at bounding box center [620, 97] width 71 height 22
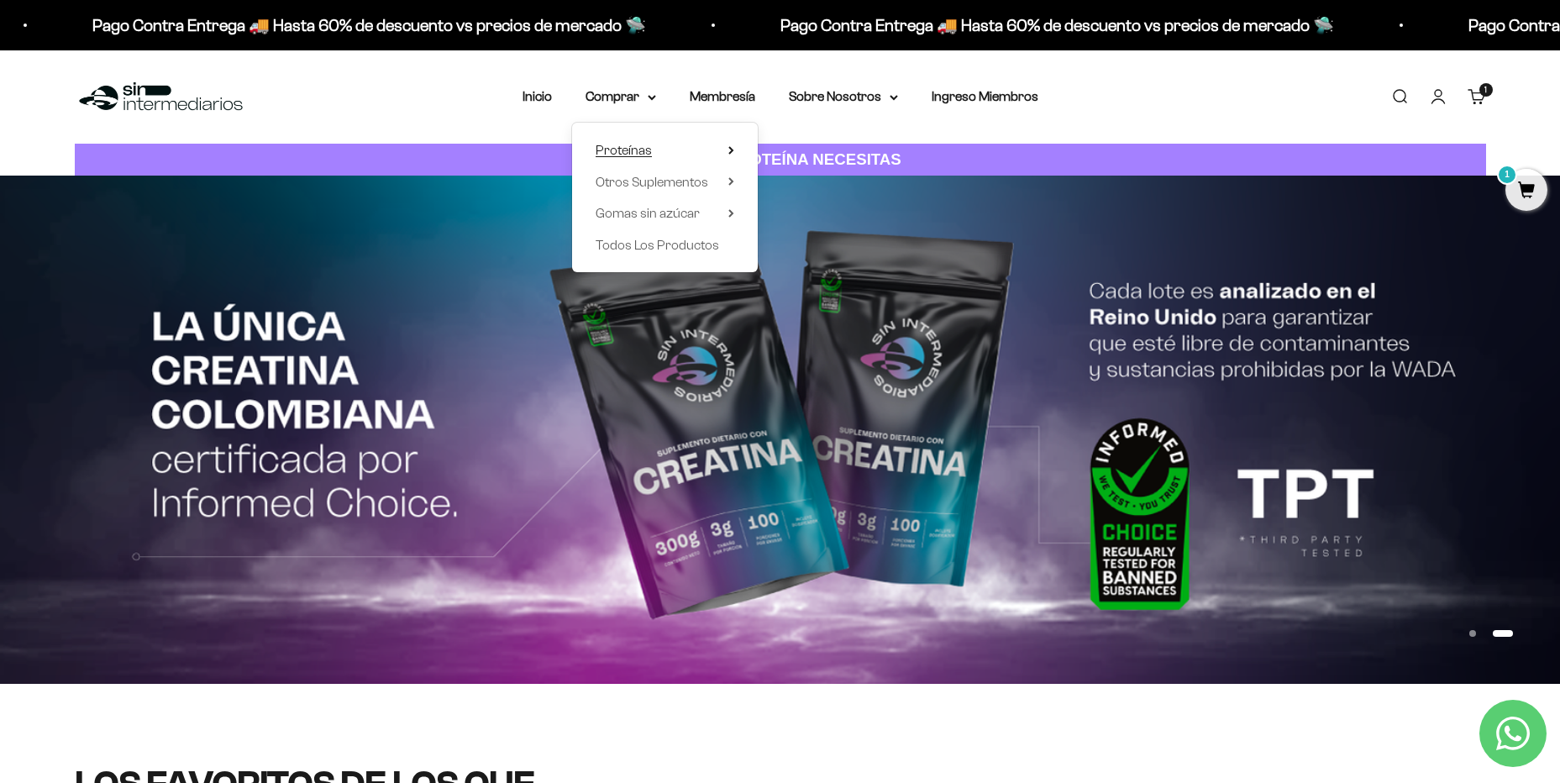
click at [649, 151] on span "Proteínas" at bounding box center [623, 150] width 56 height 14
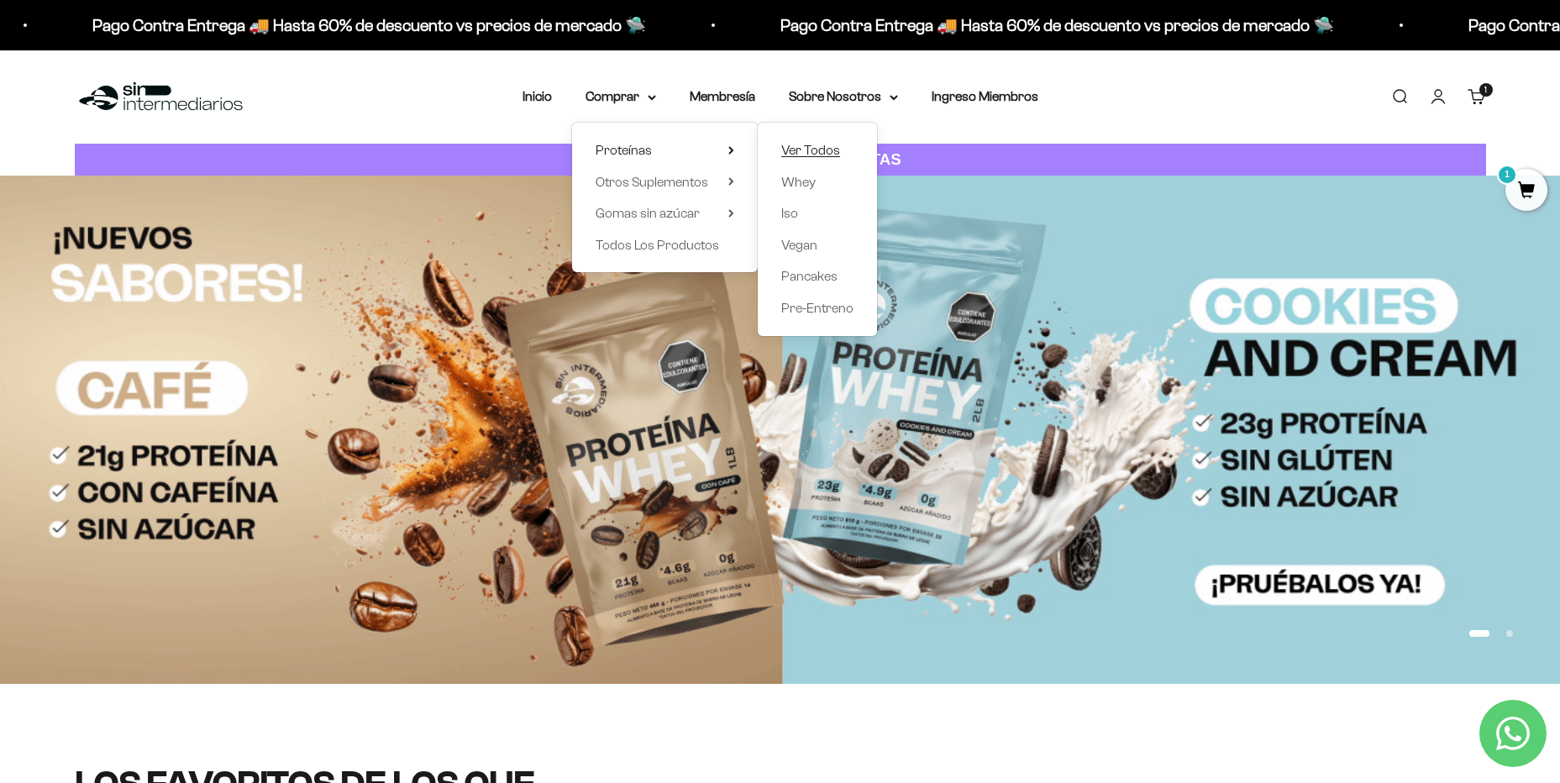
click at [807, 145] on span "Ver Todos" at bounding box center [810, 150] width 59 height 14
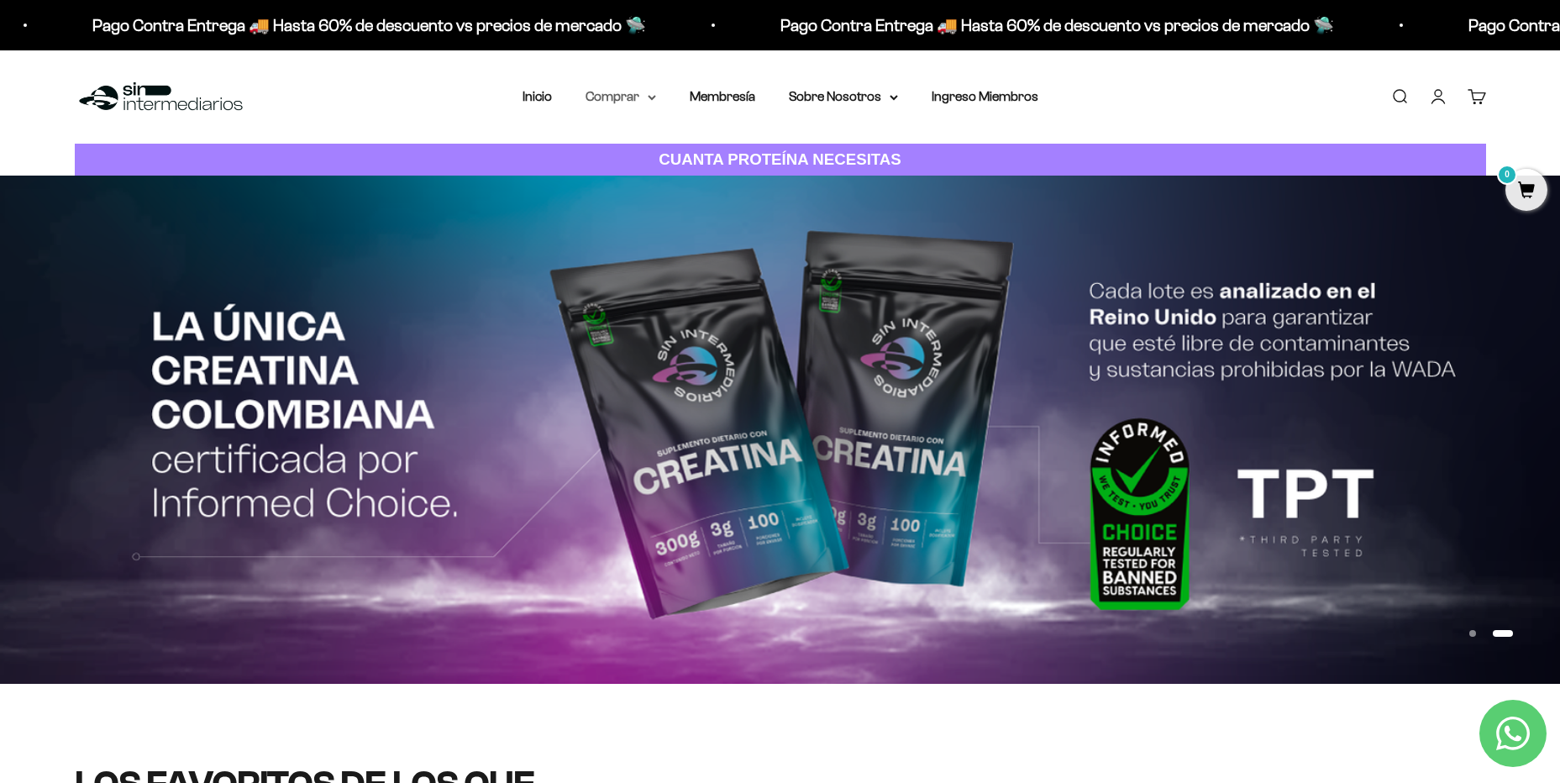
click at [639, 93] on summary "Comprar" at bounding box center [620, 97] width 71 height 22
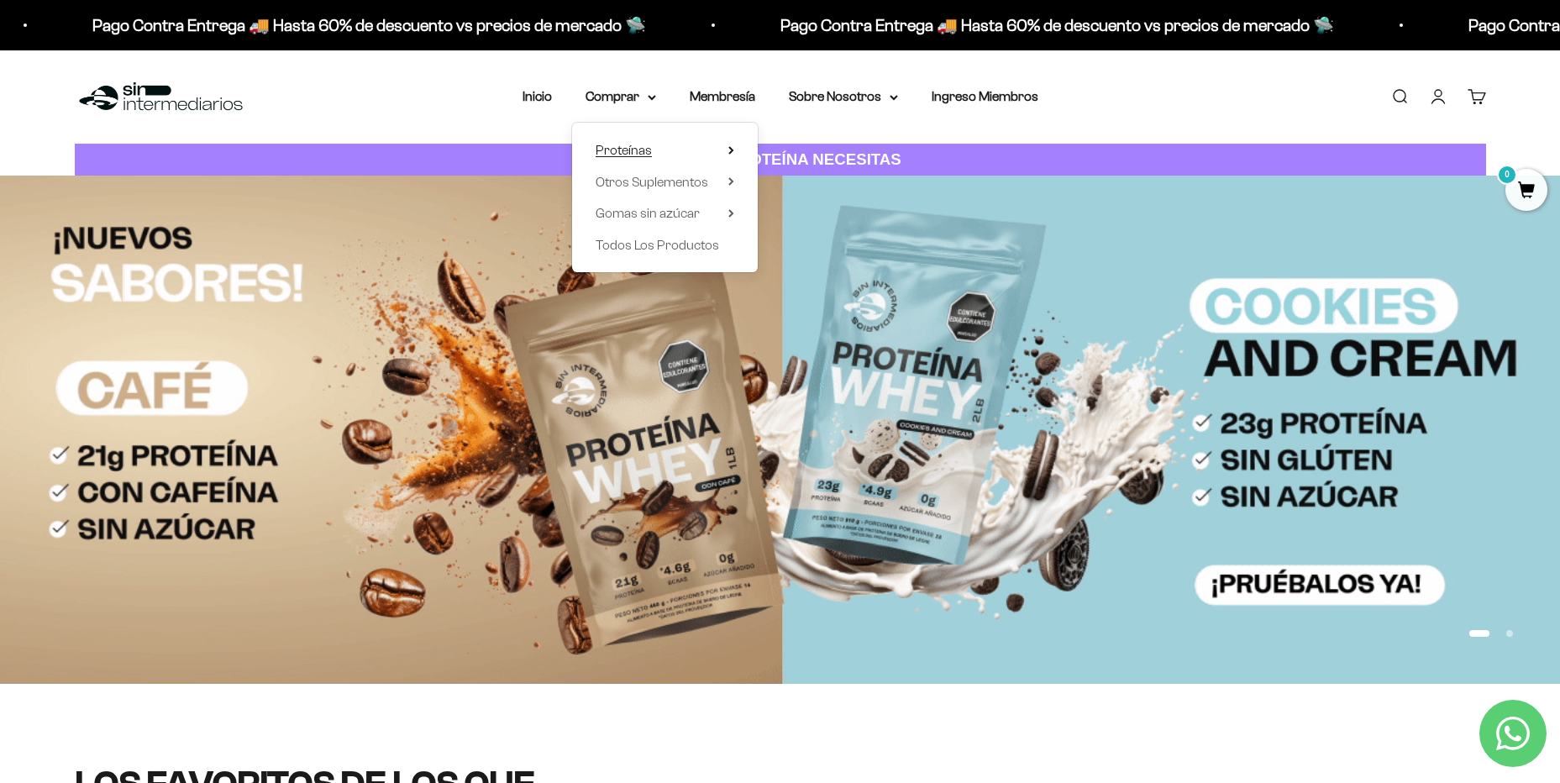
click at [620, 152] on span "Proteínas" at bounding box center [623, 150] width 56 height 14
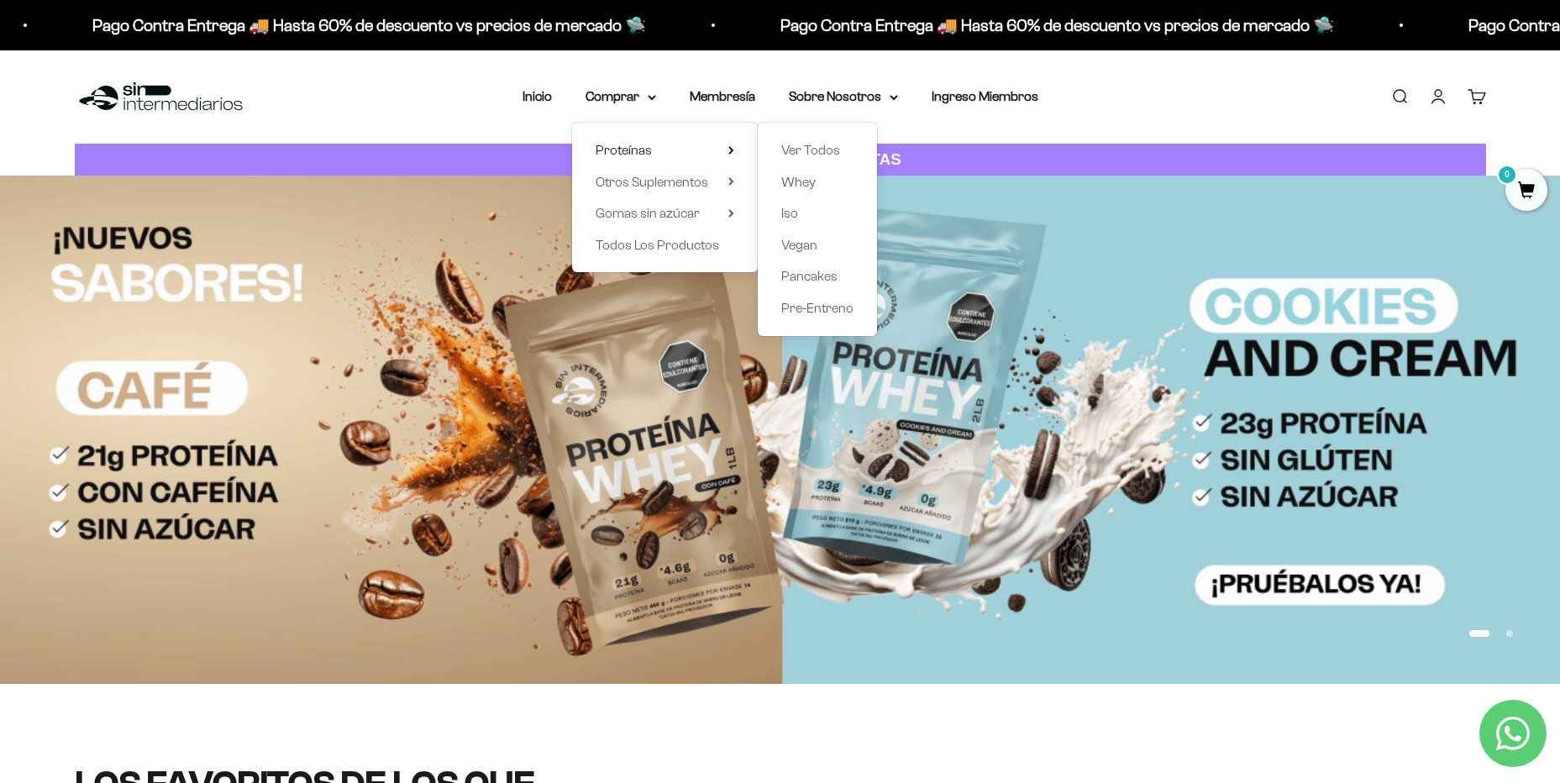
click at [794, 138] on div "Ver Todos Whey Iso Vegan Pancakes Pre-Entreno" at bounding box center [817, 229] width 119 height 213
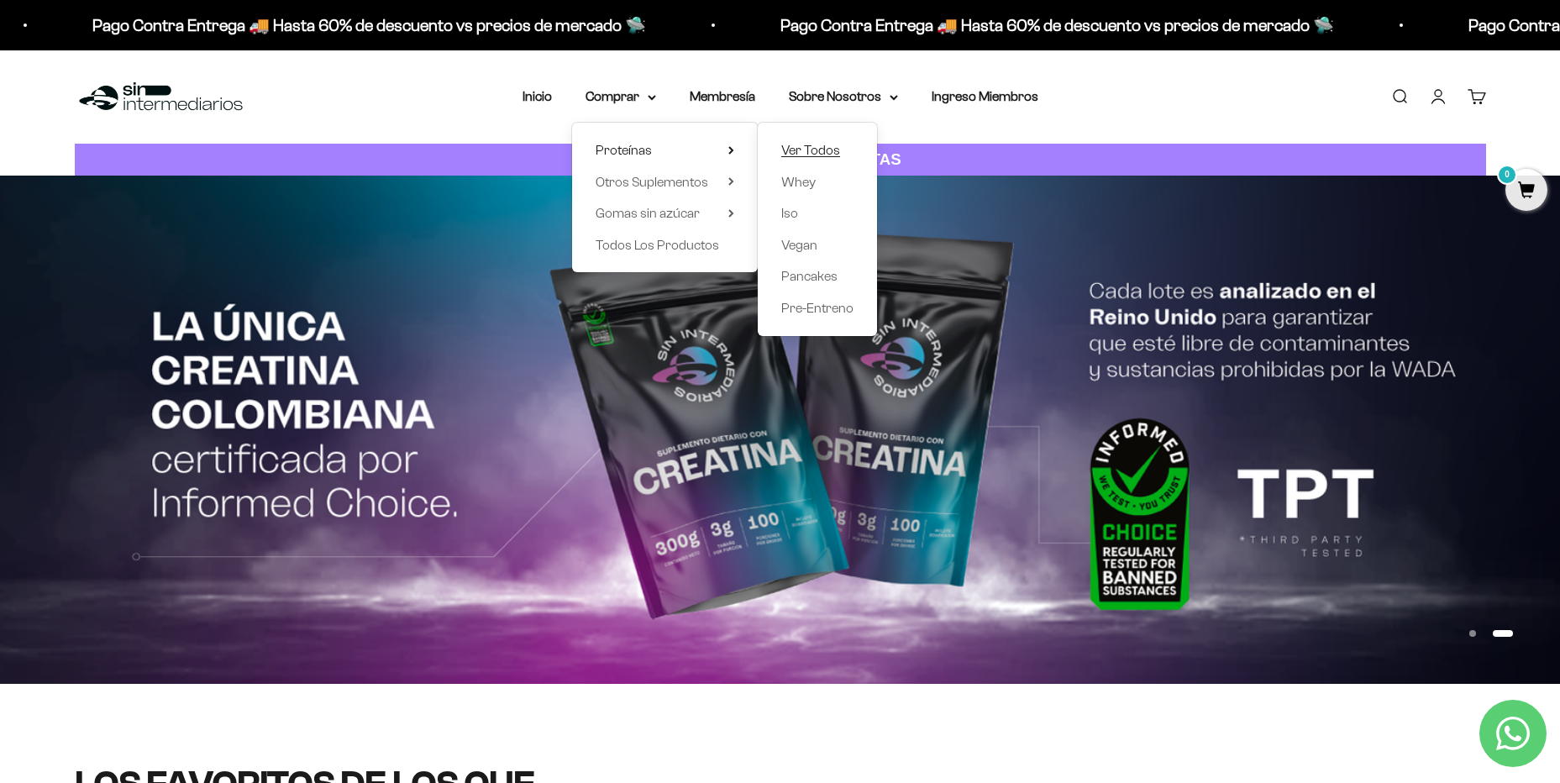
click at [793, 145] on span "Ver Todos" at bounding box center [810, 150] width 59 height 14
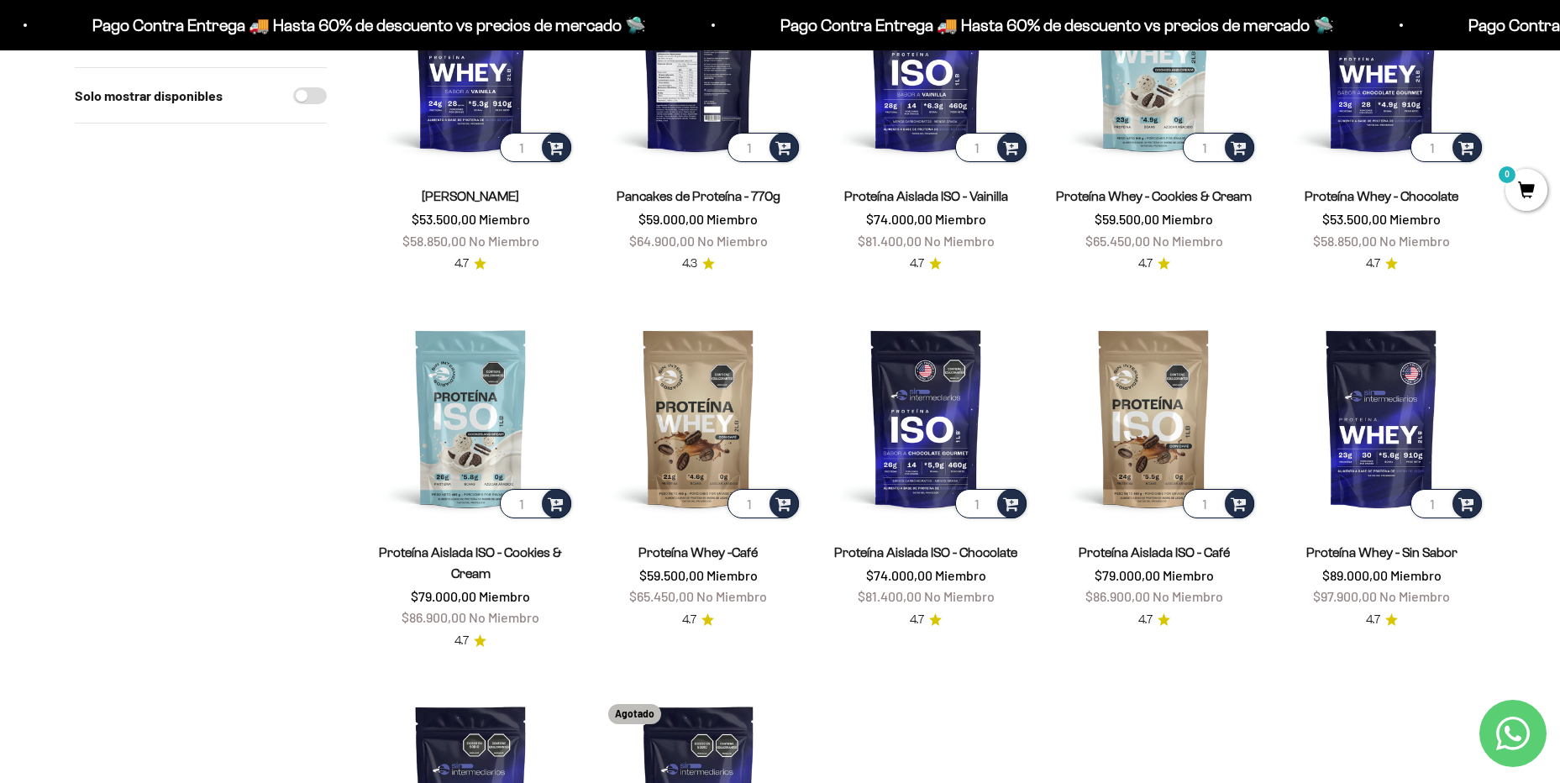
scroll to position [336, 0]
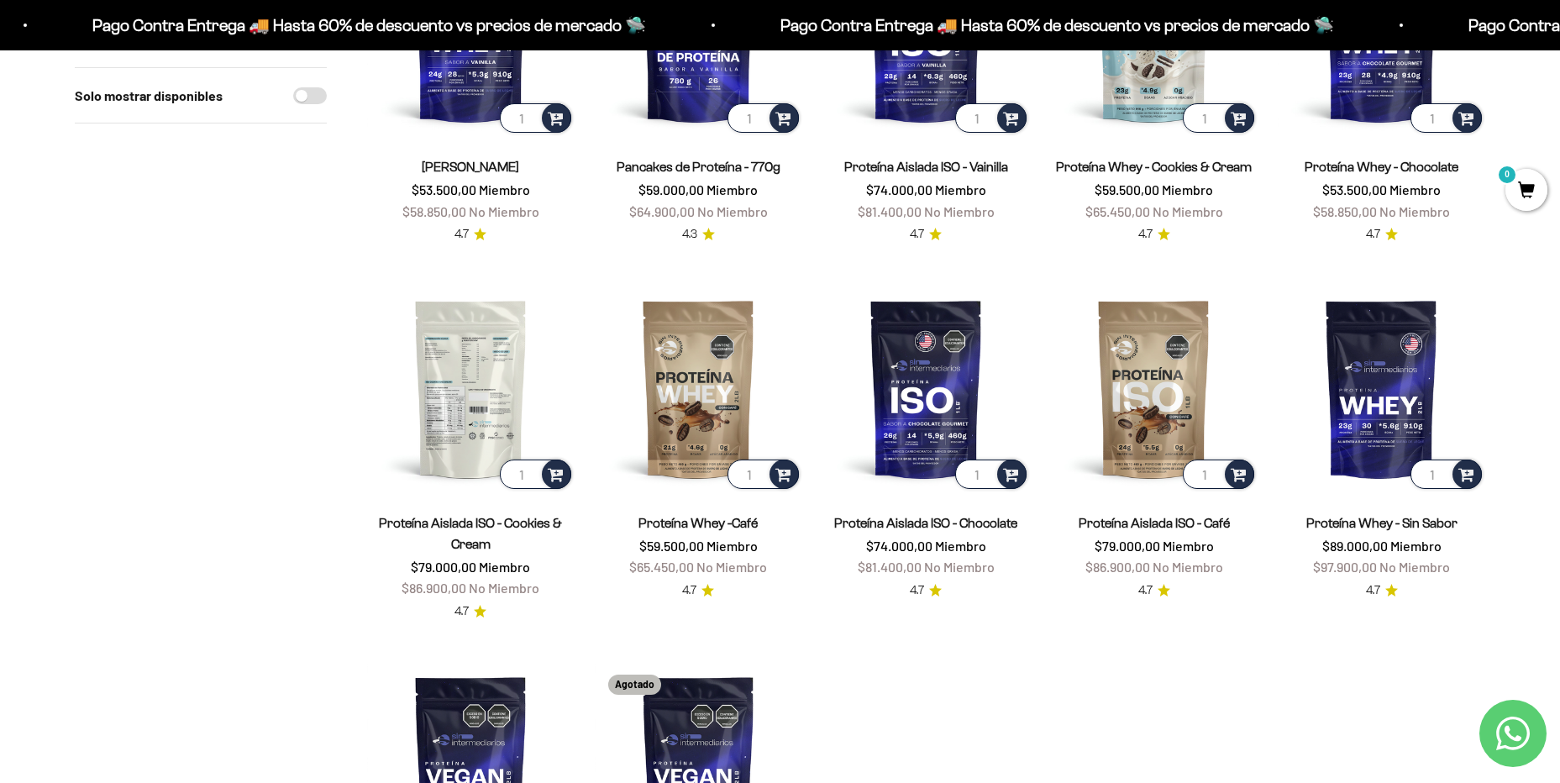
click at [458, 422] on img at bounding box center [470, 388] width 207 height 207
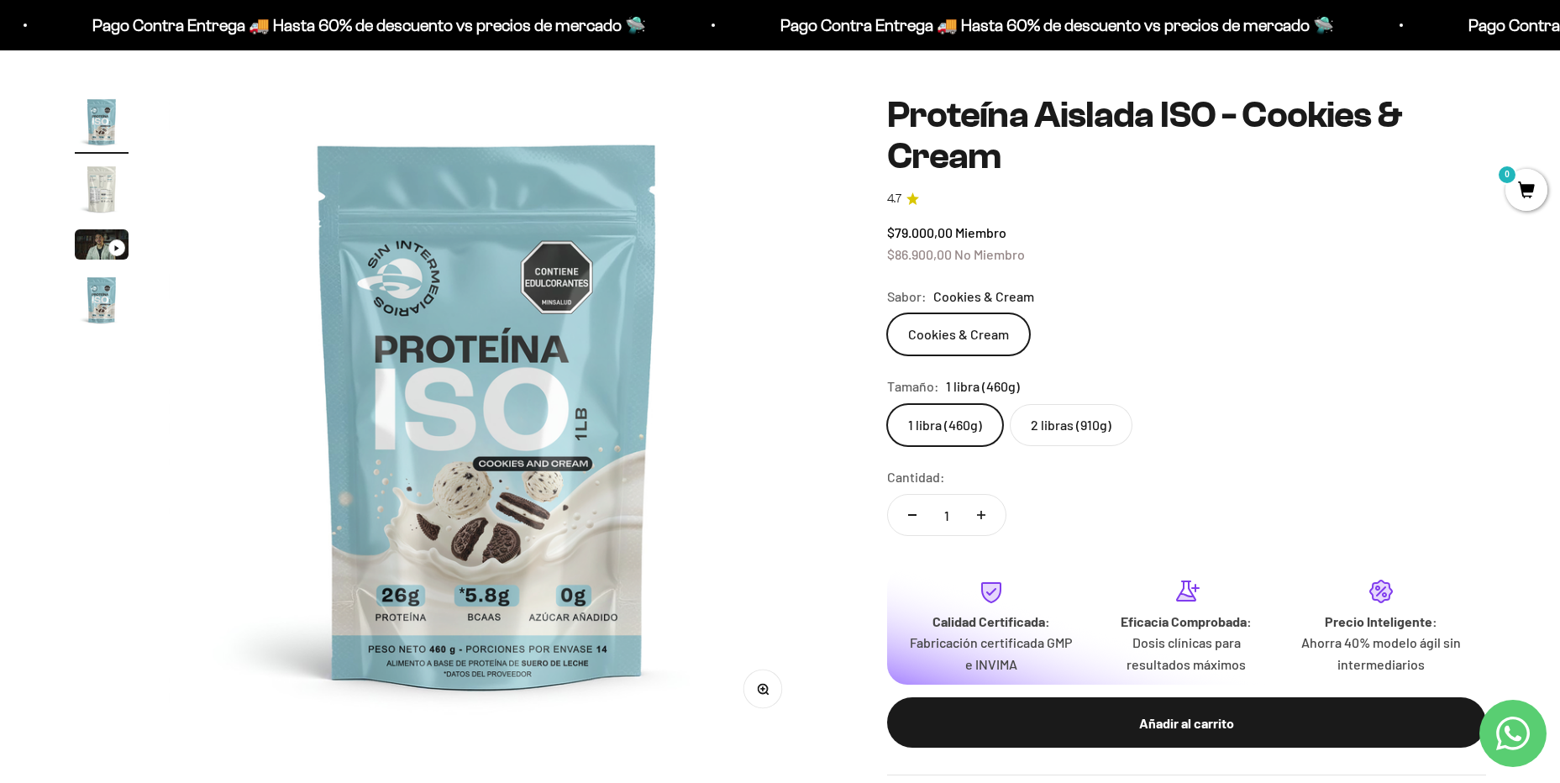
scroll to position [168, 0]
